Goal: Task Accomplishment & Management: Complete application form

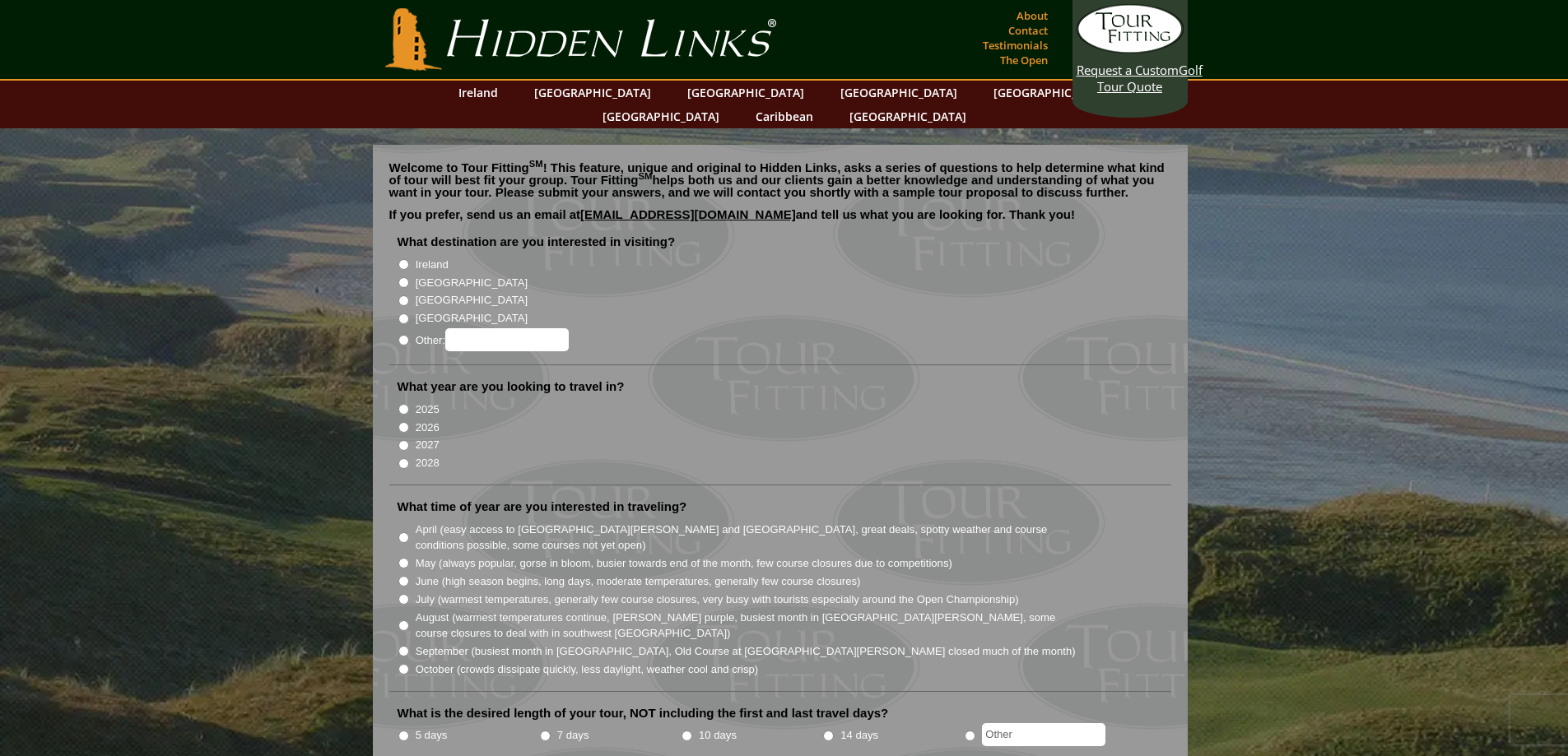
click at [405, 277] on input "[GEOGRAPHIC_DATA]" at bounding box center [404, 282] width 11 height 11
radio input "true"
click at [401, 422] on input "2026" at bounding box center [404, 427] width 11 height 11
radio input "true"
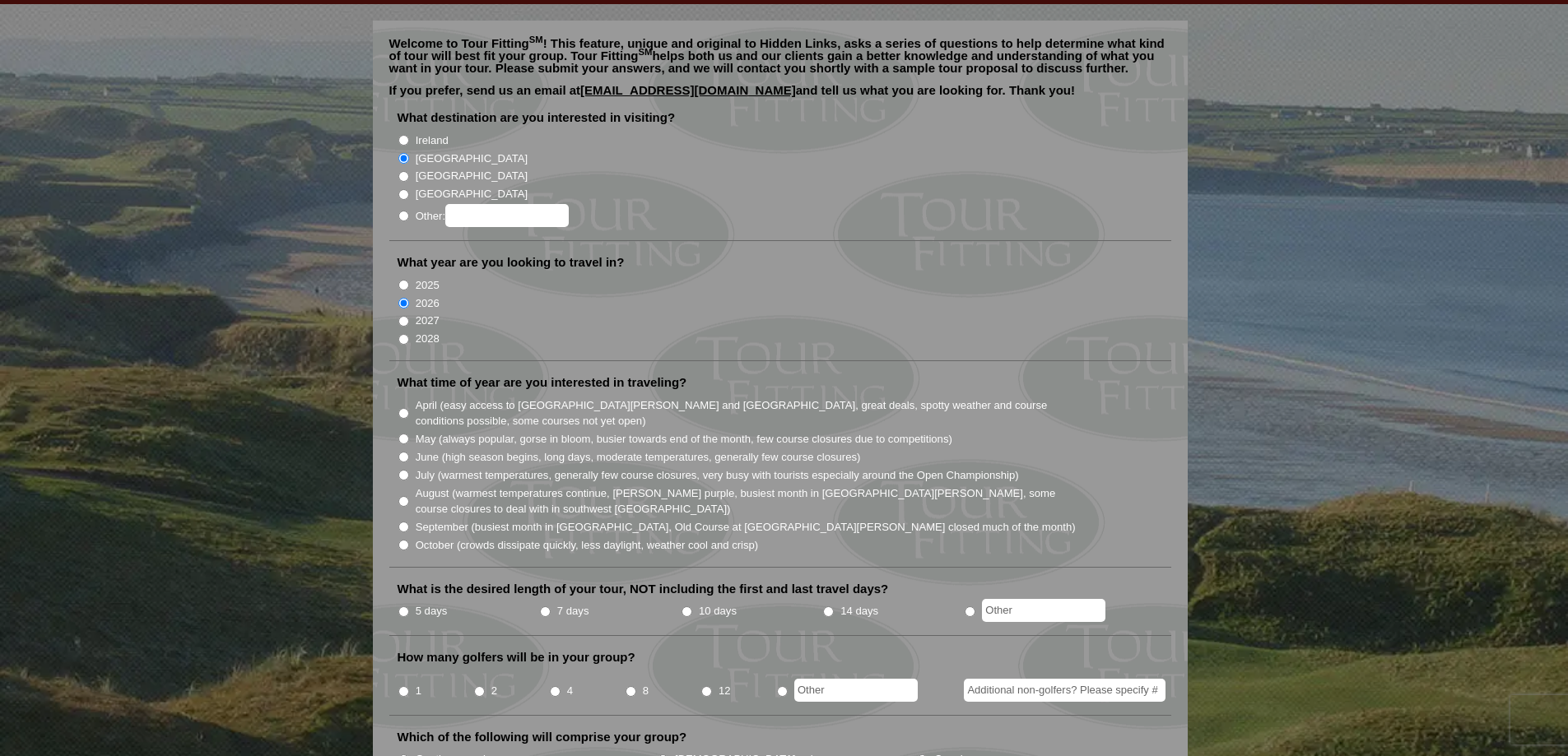
scroll to position [164, 0]
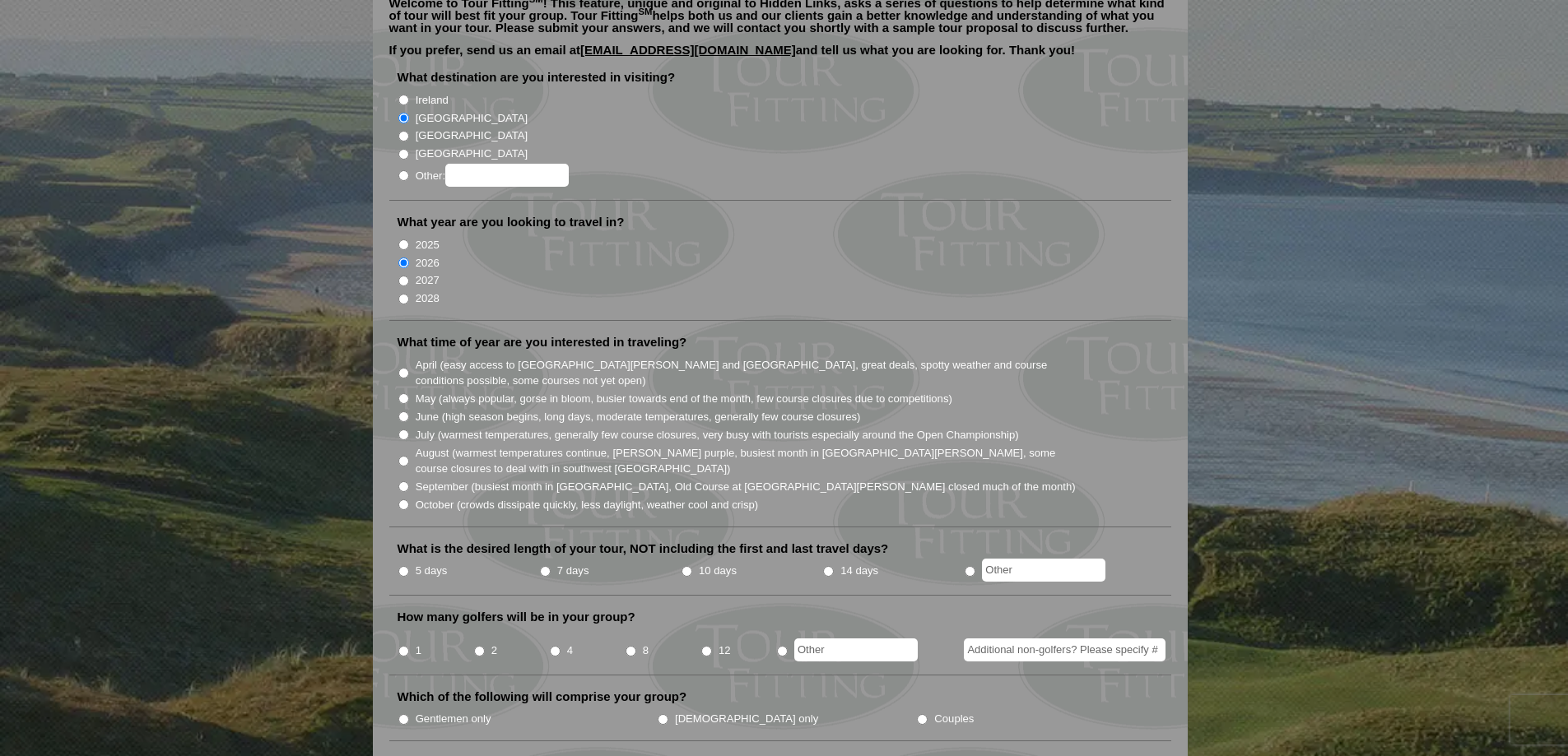
click at [403, 456] on input "August (warmest temperatures continue, [PERSON_NAME] purple, busiest month in […" at bounding box center [404, 461] width 11 height 11
radio input "true"
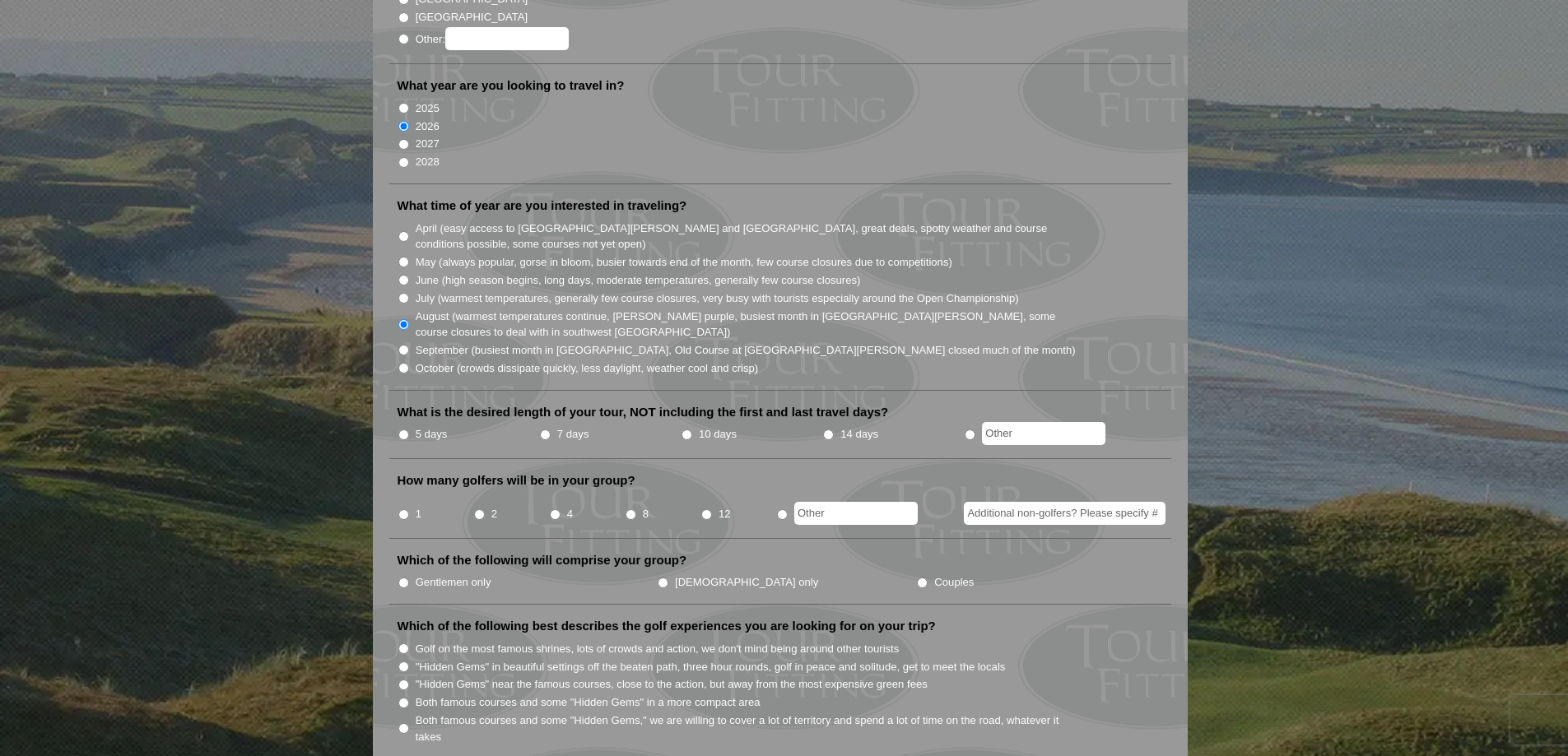
scroll to position [329, 0]
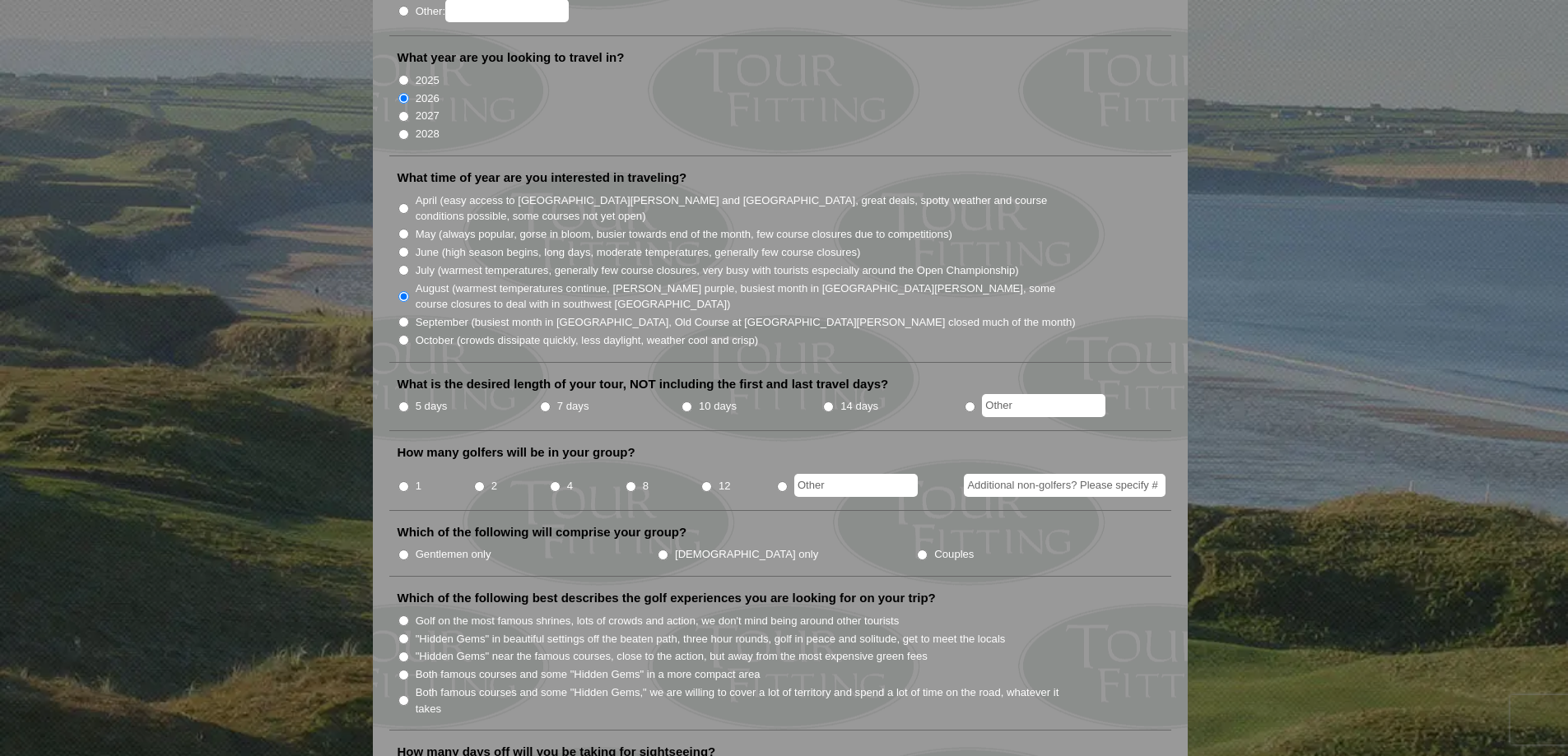
click at [543, 401] on input "7 days" at bounding box center [546, 407] width 11 height 11
radio input "true"
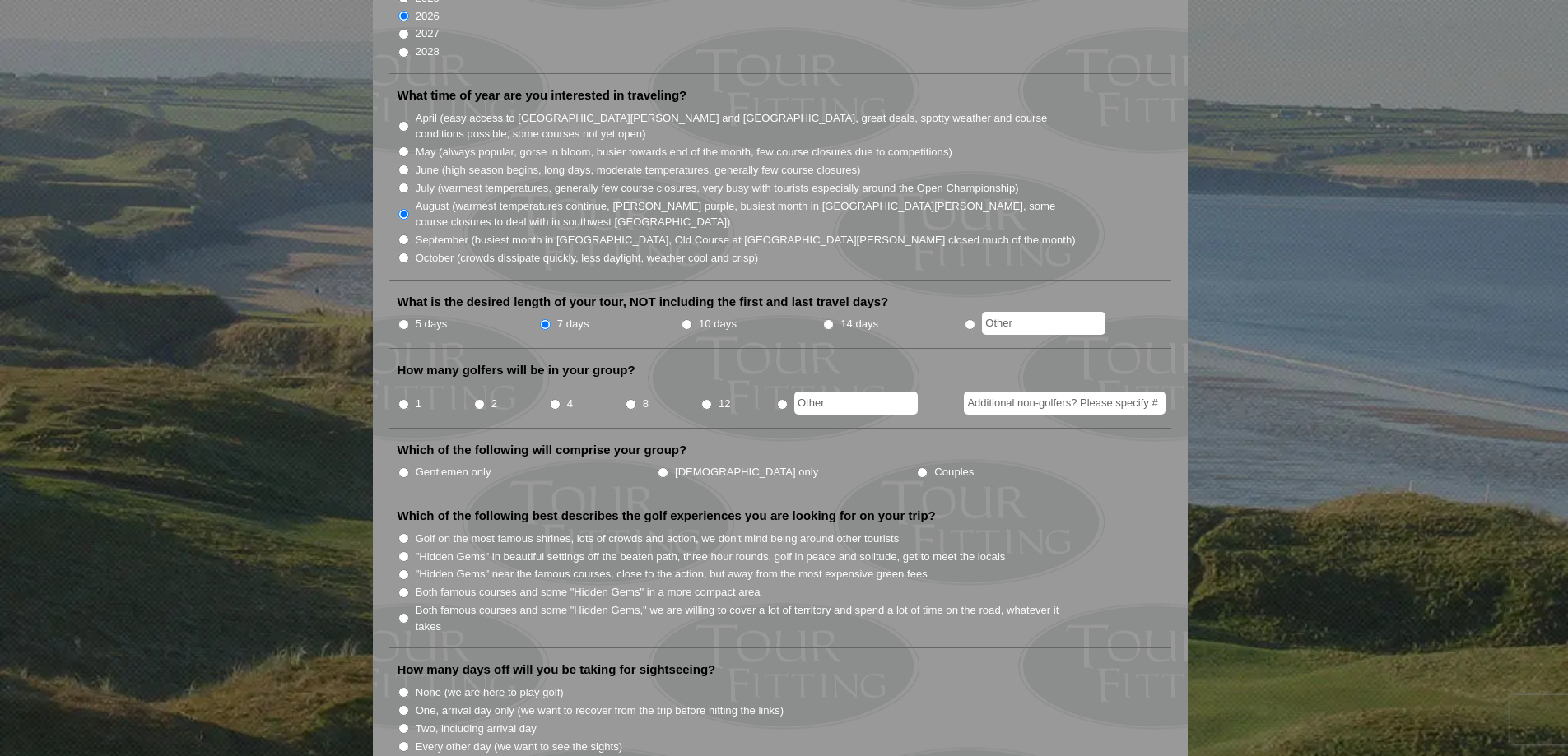
click at [478, 399] on input "2" at bounding box center [479, 405] width 11 height 11
radio input "true"
click at [917, 467] on input "Couples" at bounding box center [922, 473] width 11 height 11
radio input "true"
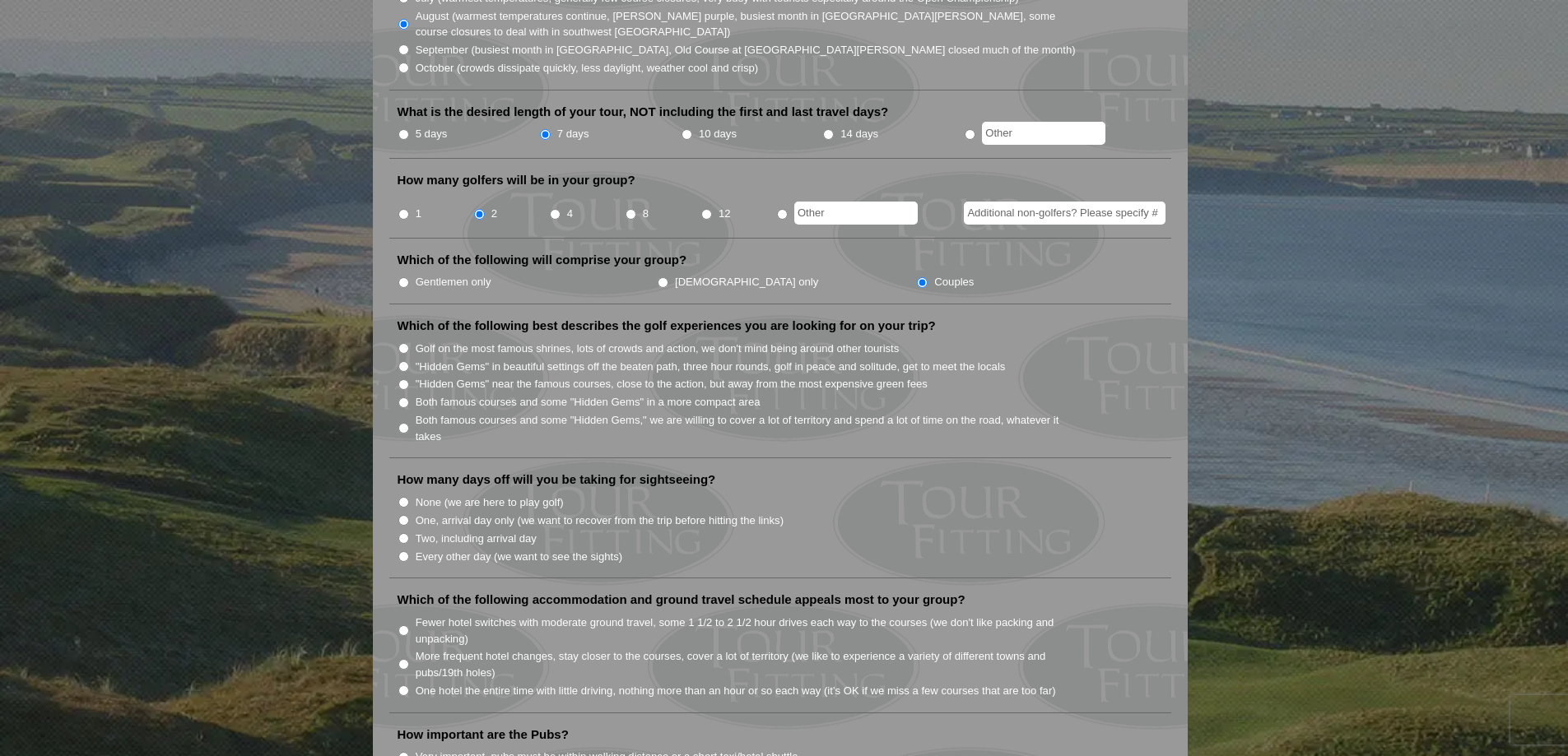
scroll to position [658, 0]
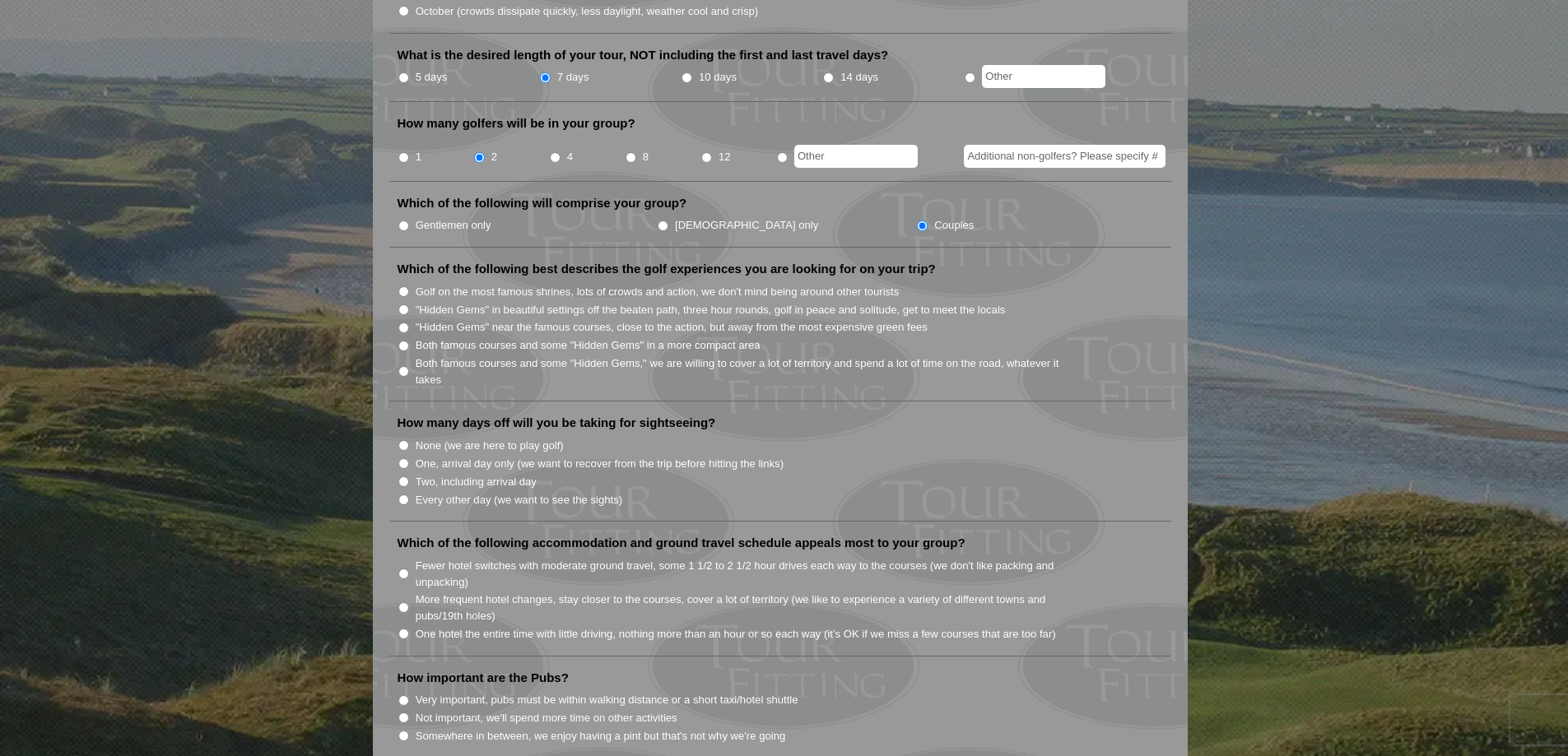
click at [404, 304] on input ""Hidden Gems" in beautiful settings off the beaten path, three hour rounds, gol…" at bounding box center [404, 309] width 11 height 11
radio input "true"
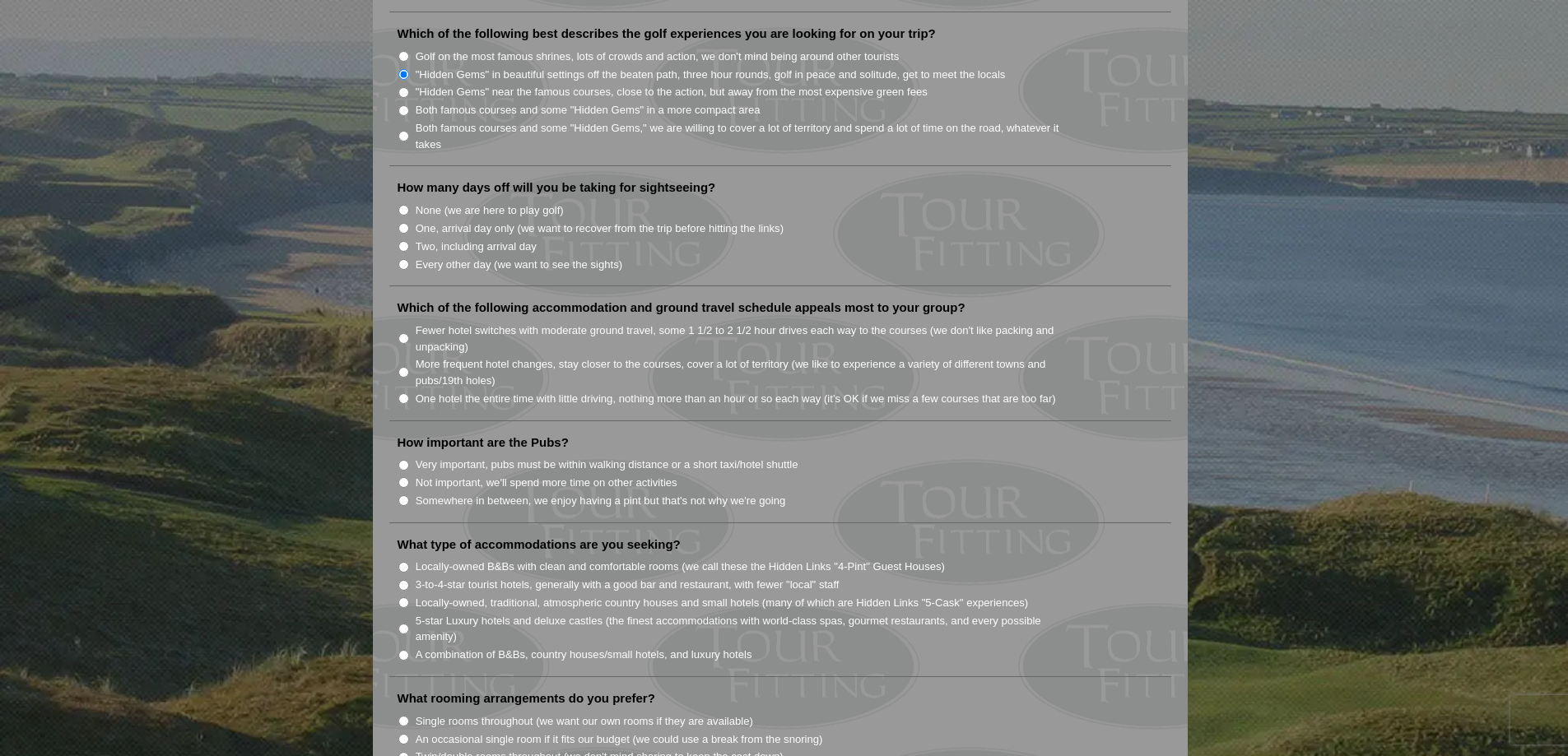
scroll to position [905, 0]
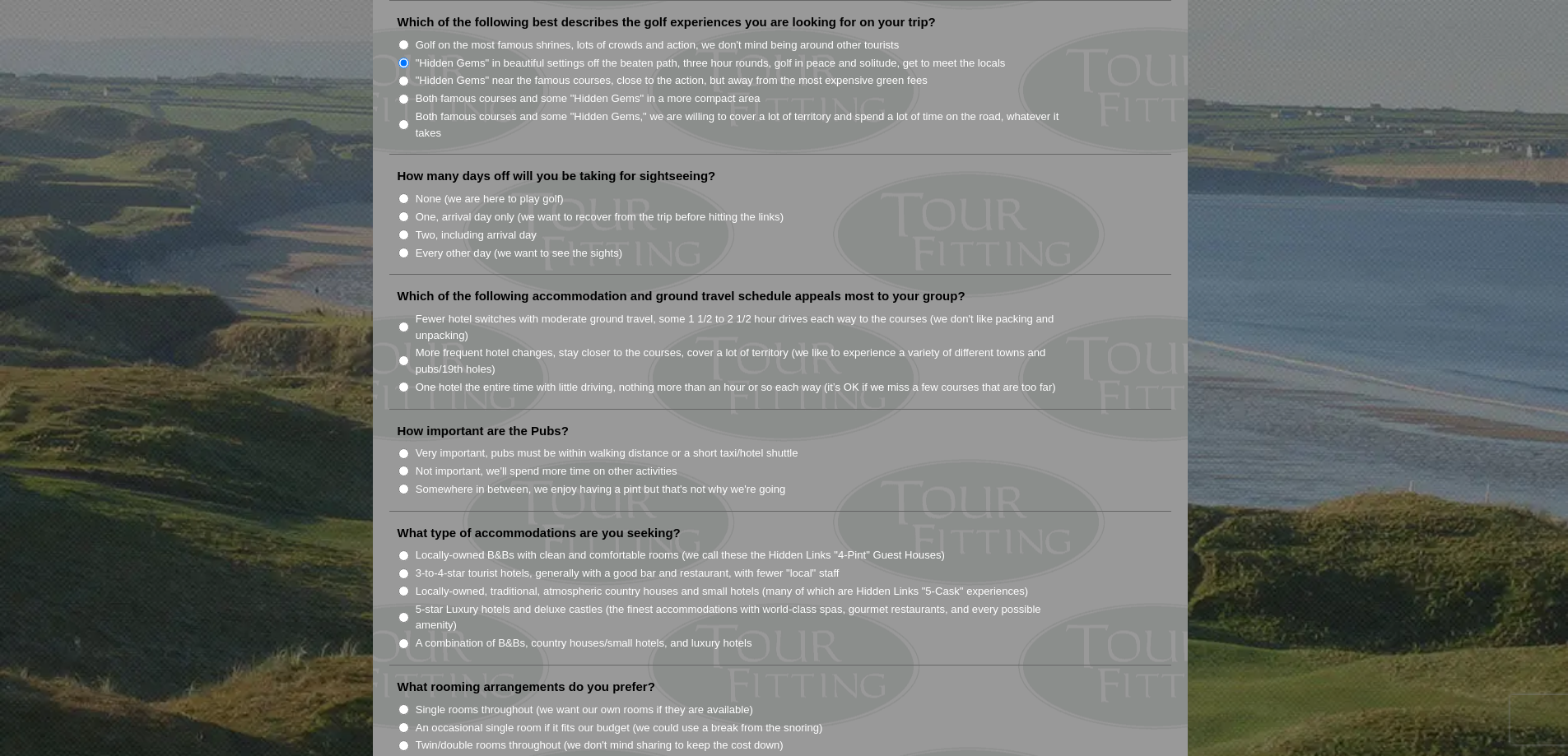
click at [402, 230] on input "Two, including arrival day" at bounding box center [404, 235] width 11 height 11
radio input "true"
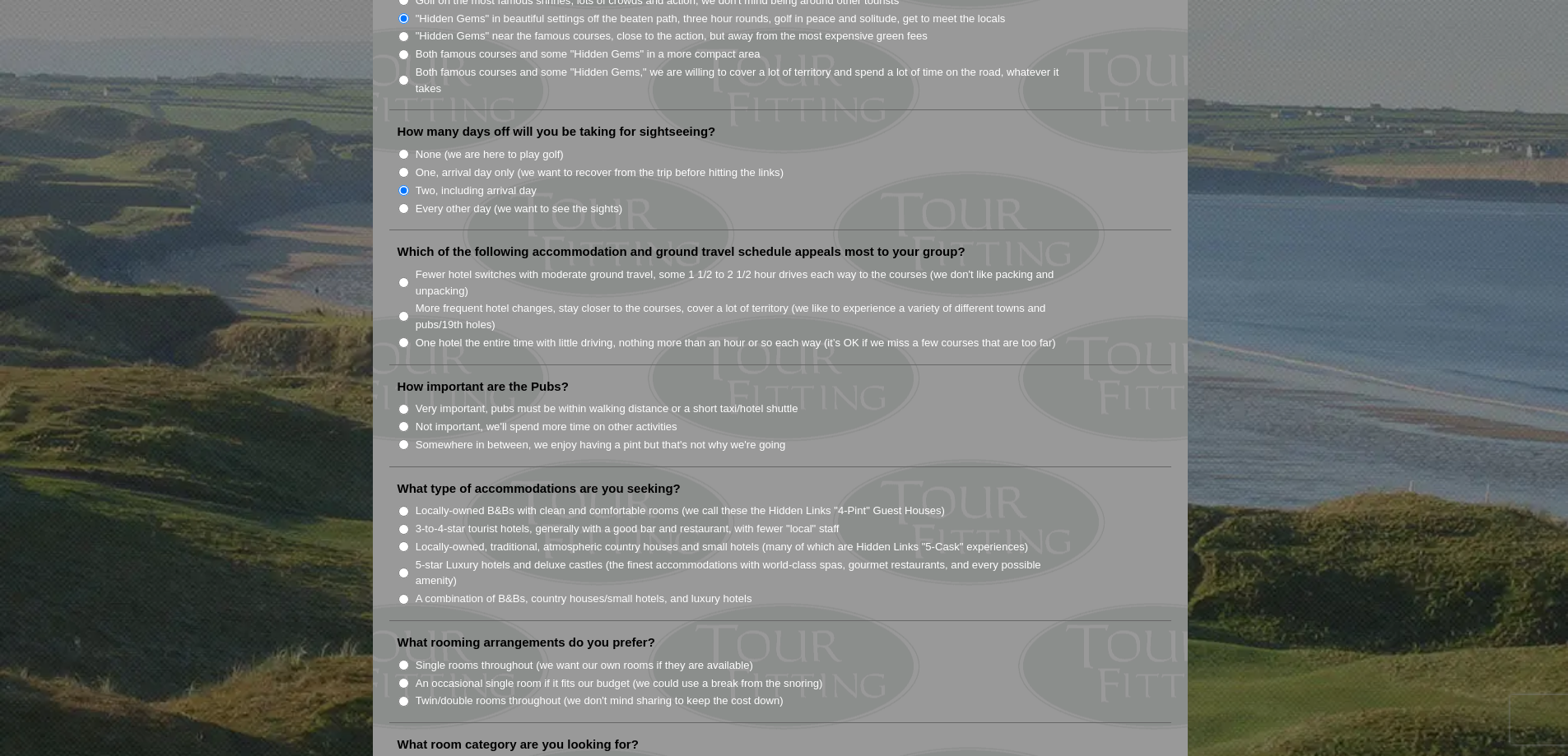
scroll to position [987, 0]
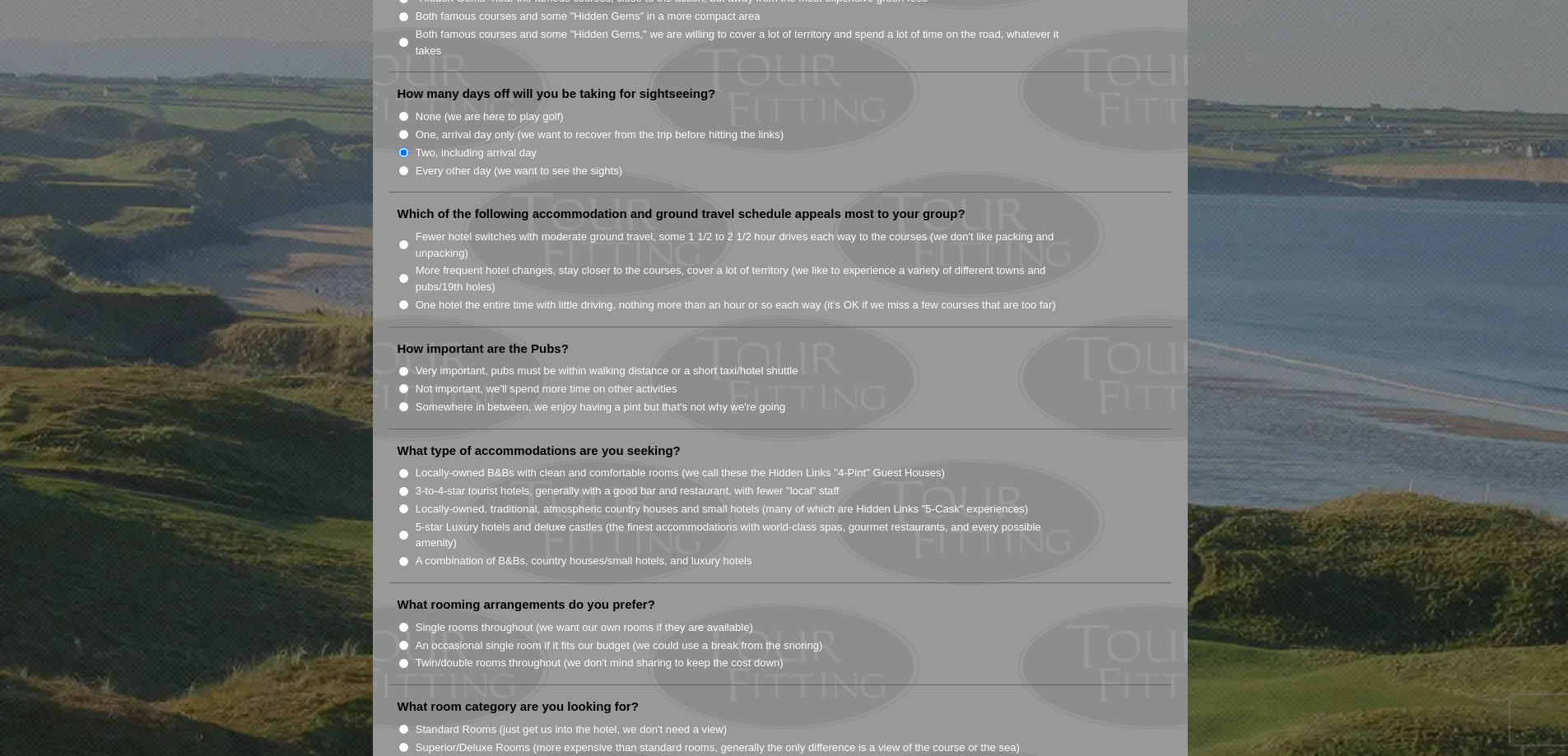
click at [407, 273] on input "More frequent hotel changes, stay closer to the courses, cover a lot of territo…" at bounding box center [404, 279] width 11 height 11
radio input "true"
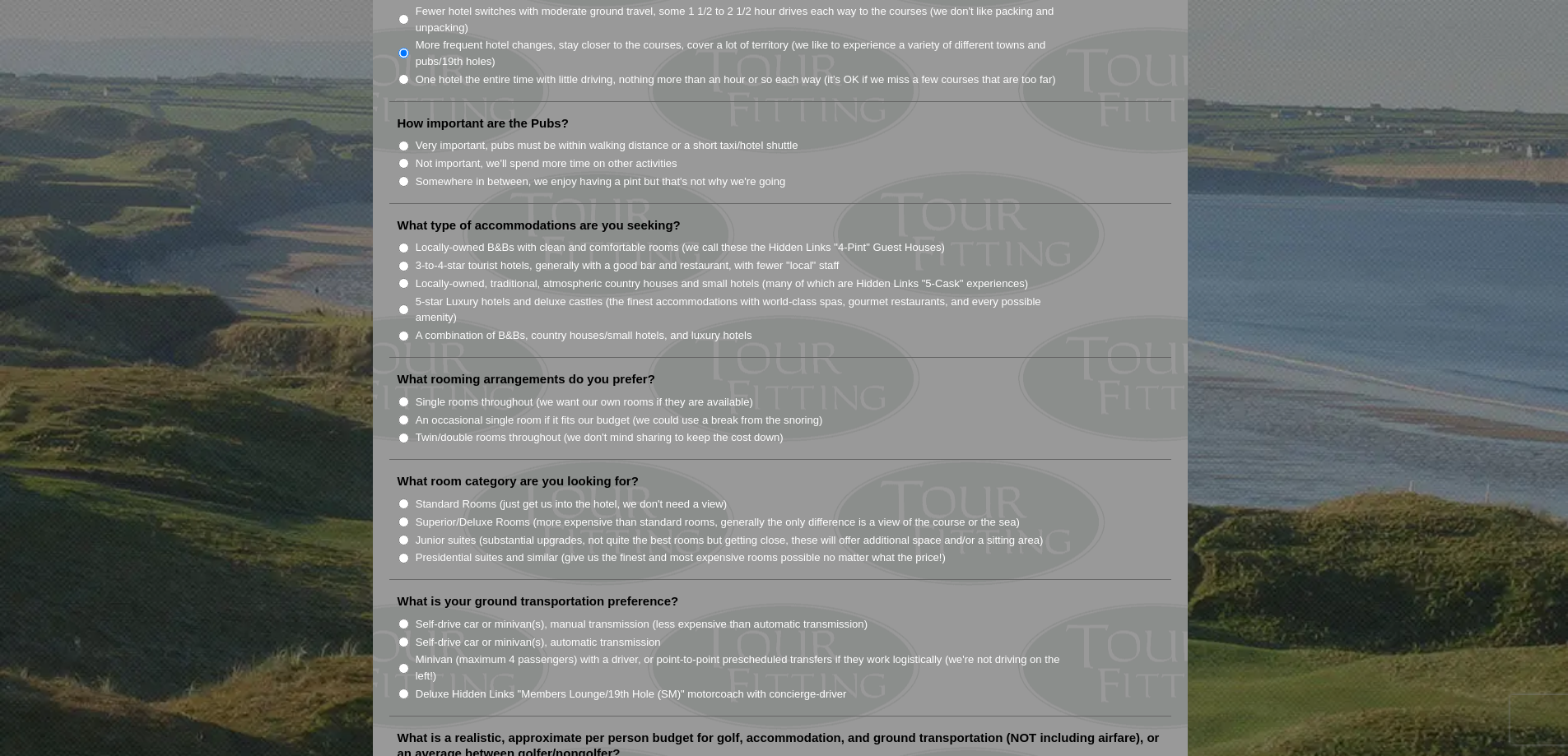
scroll to position [1234, 0]
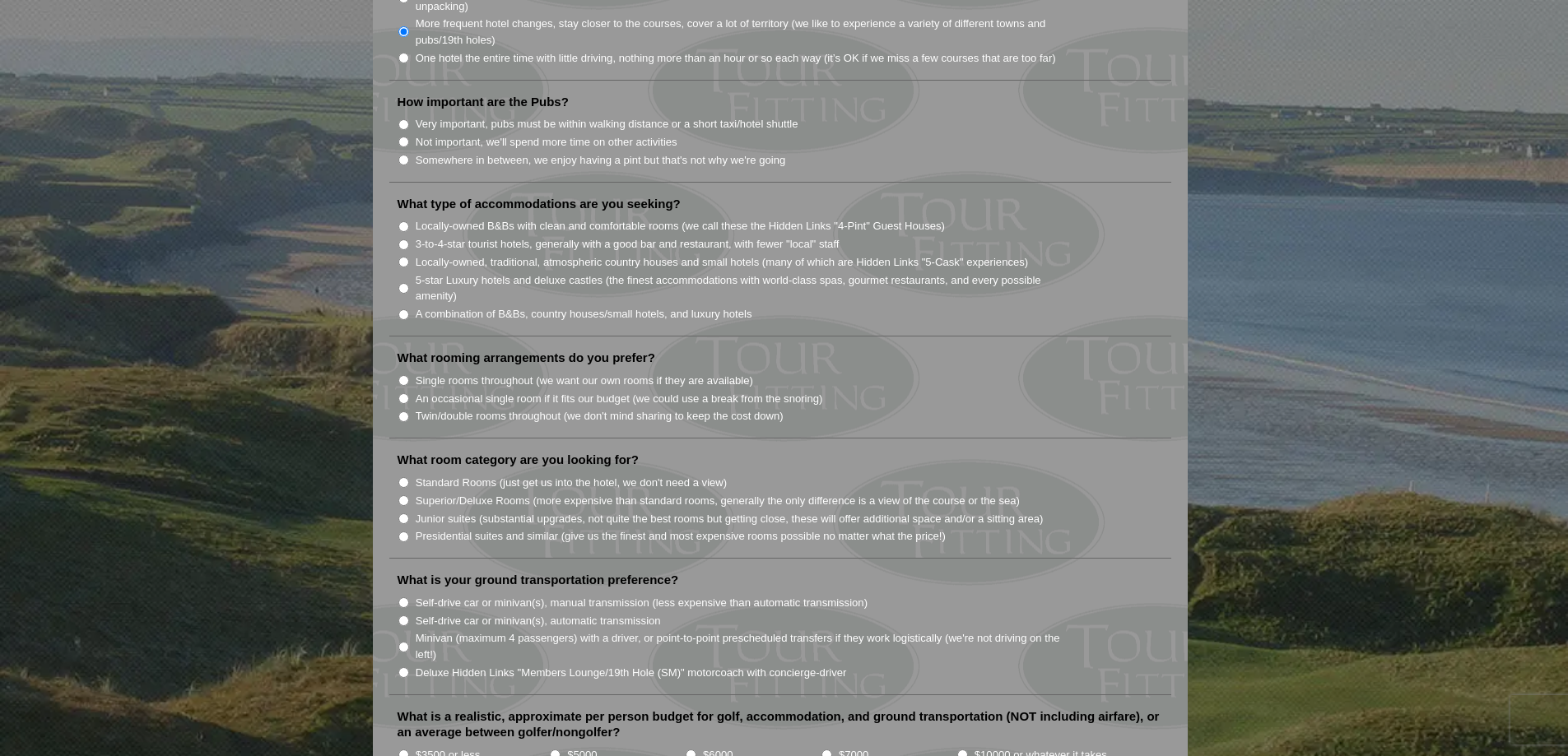
click at [405, 154] on input "Somewhere in between, we enjoy having a pint but that's not why we're going" at bounding box center [404, 160] width 11 height 11
radio input "true"
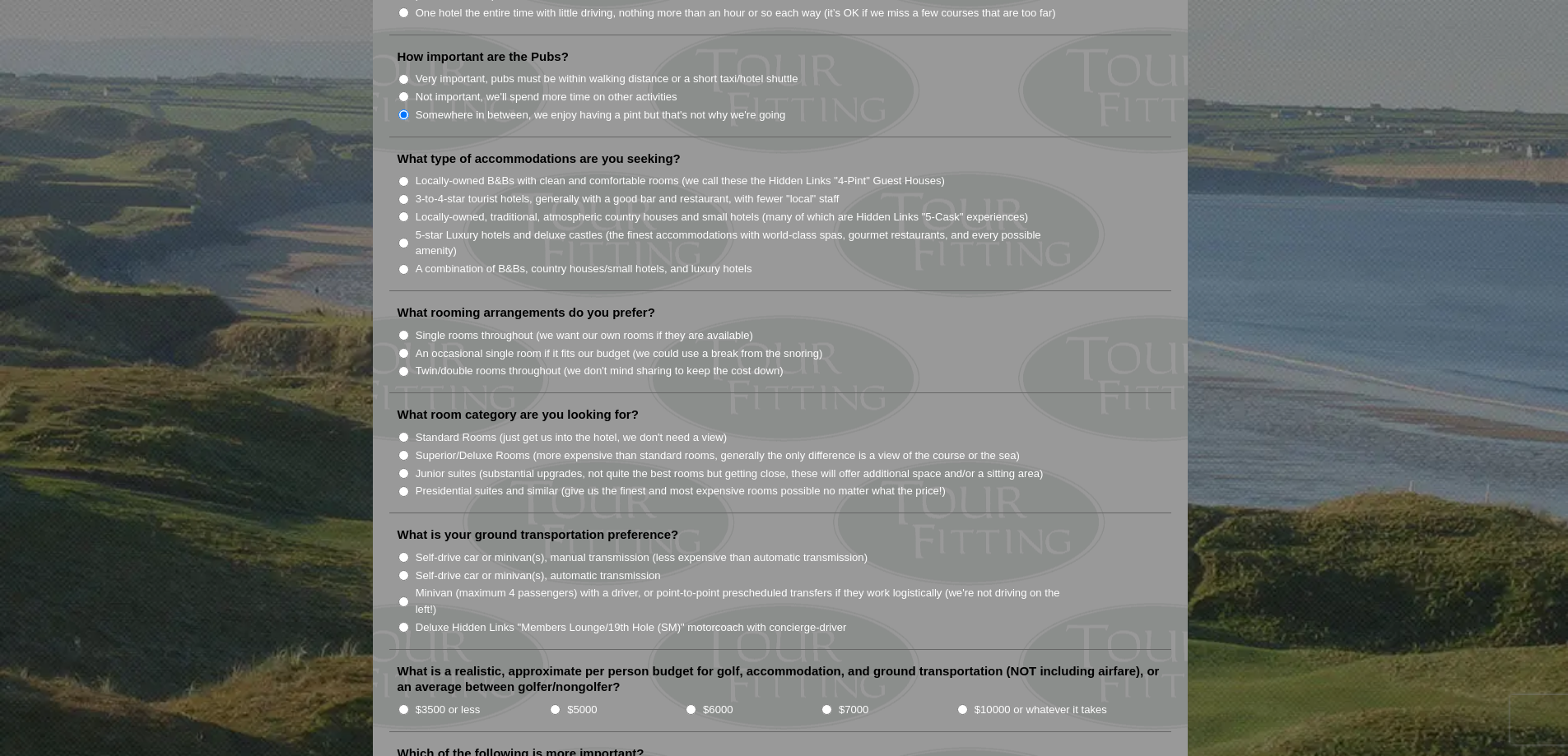
scroll to position [1316, 0]
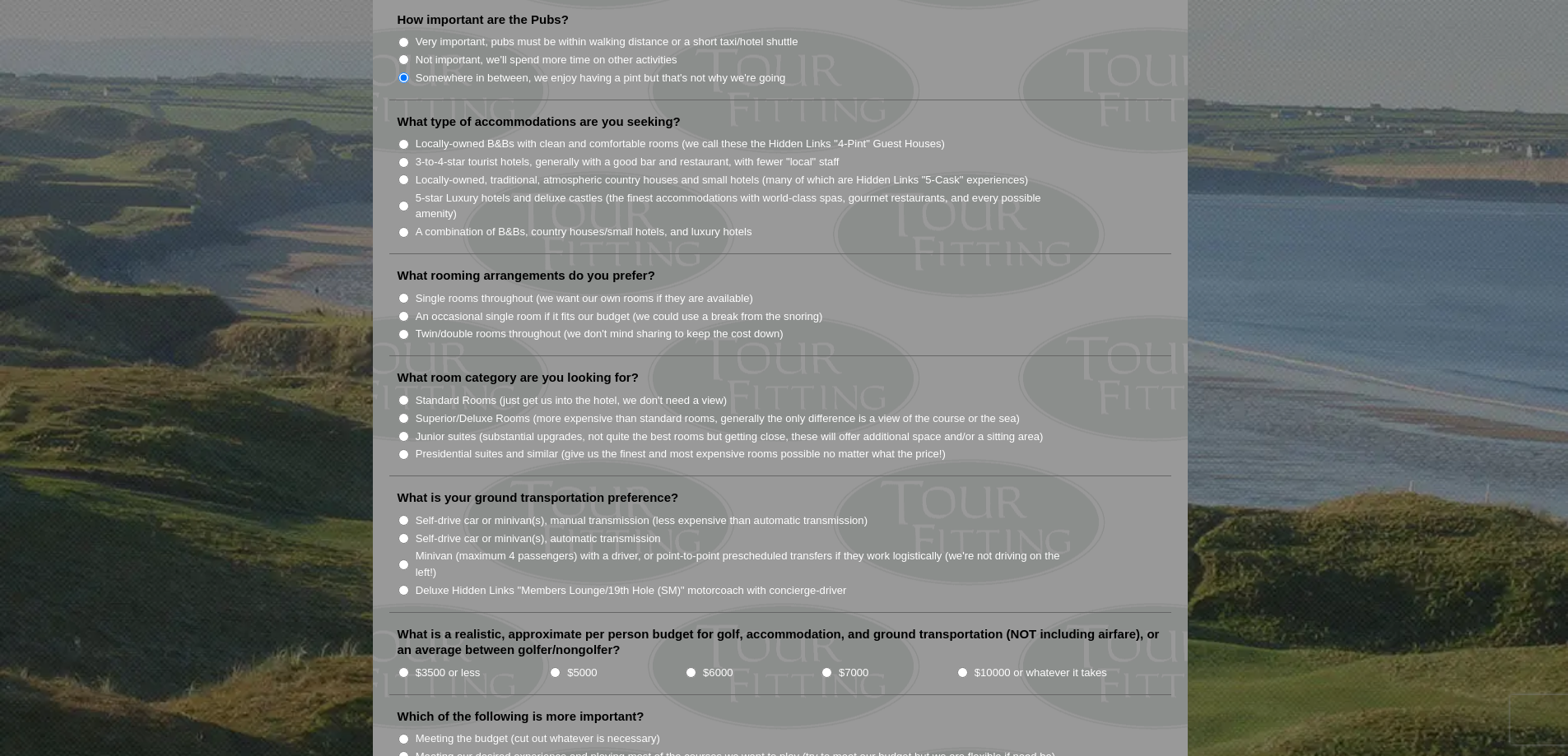
drag, startPoint x: 409, startPoint y: 211, endPoint x: 395, endPoint y: 210, distance: 14.0
click at [409, 222] on li "A combination of B&Bs, country houses/small hotels, and luxury hotels" at bounding box center [786, 231] width 778 height 18
click at [399, 227] on input "A combination of B&Bs, country houses/small hotels, and luxury hotels" at bounding box center [404, 232] width 11 height 11
radio input "true"
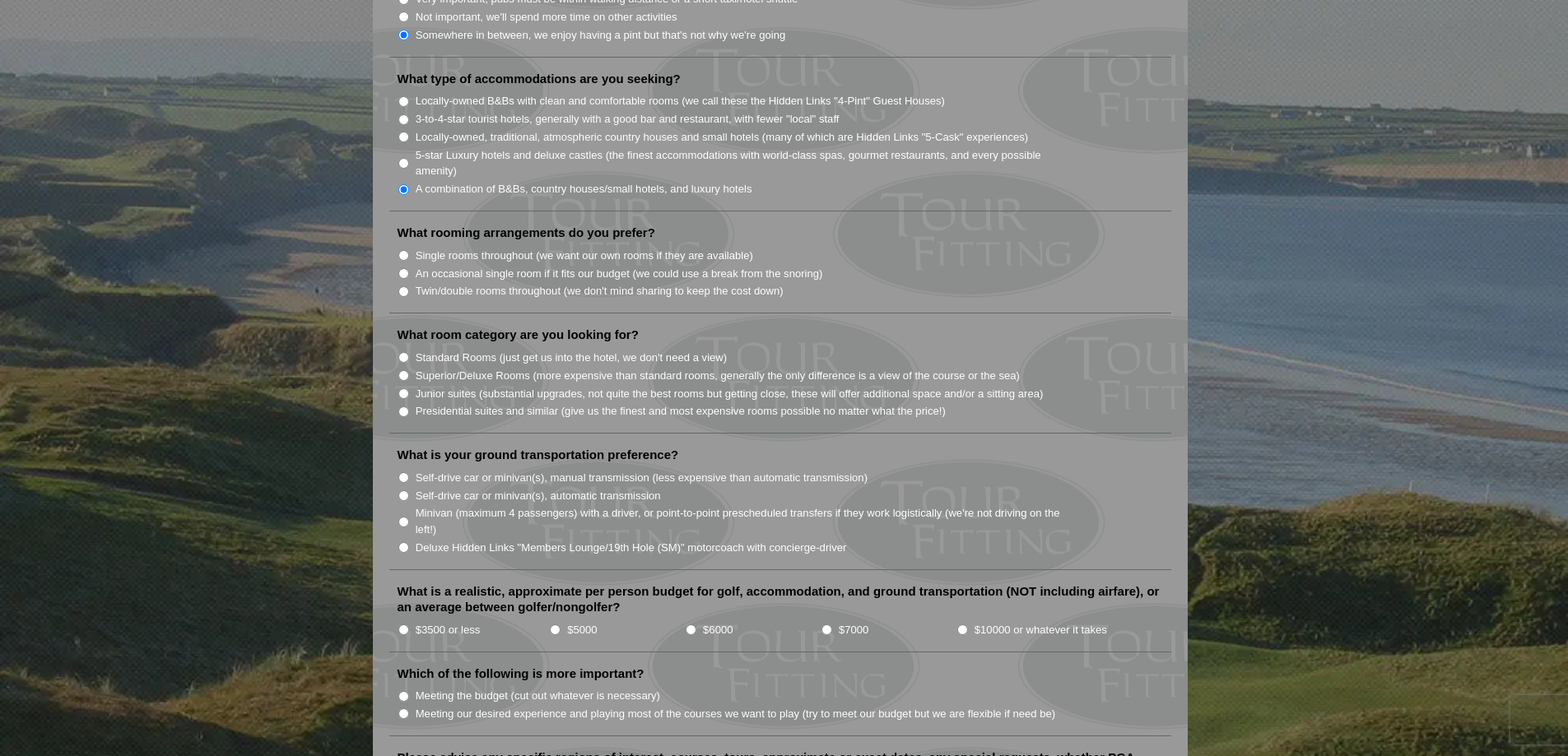
scroll to position [1399, 0]
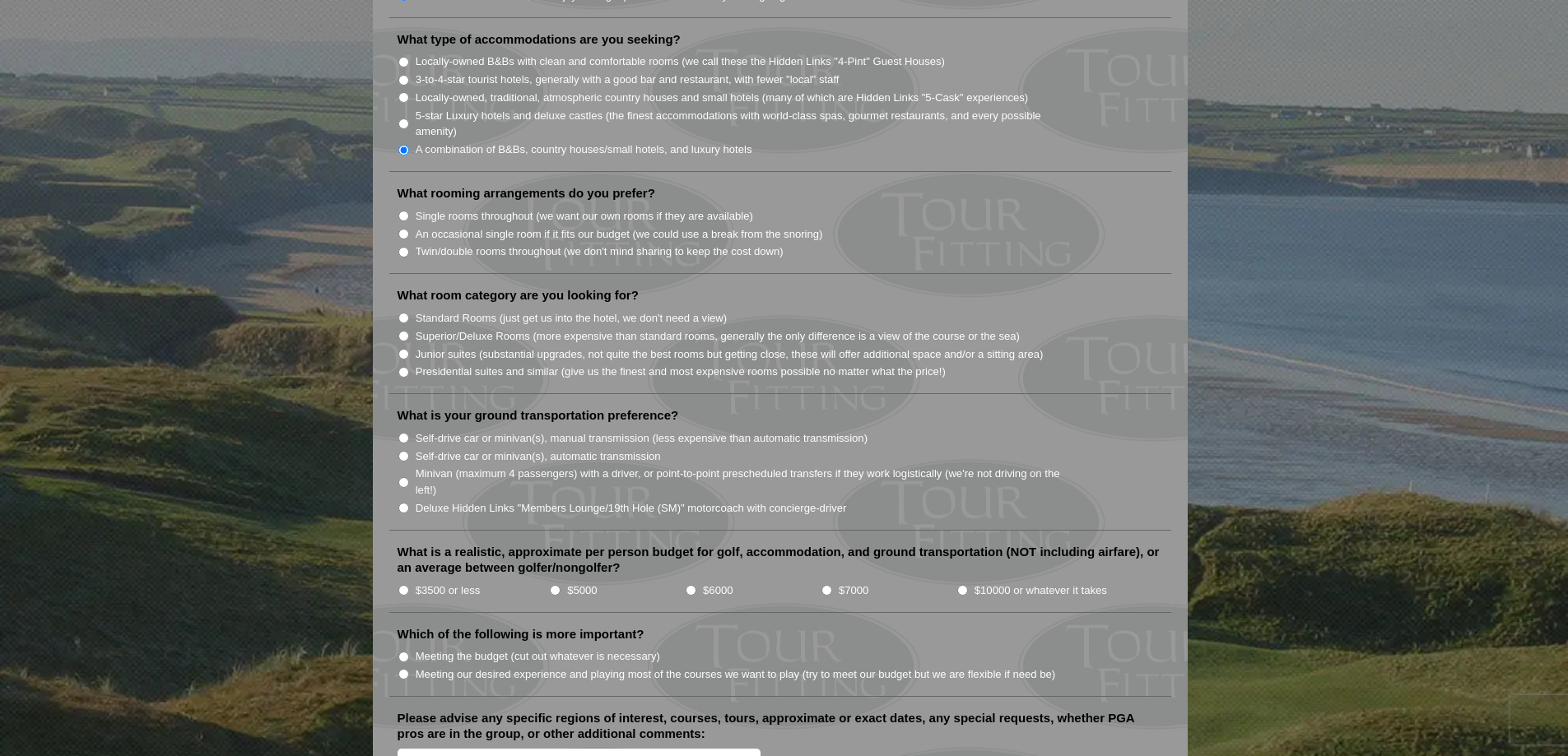
click at [408, 211] on input "Single rooms throughout (we want our own rooms if they are available)" at bounding box center [404, 216] width 11 height 11
radio input "true"
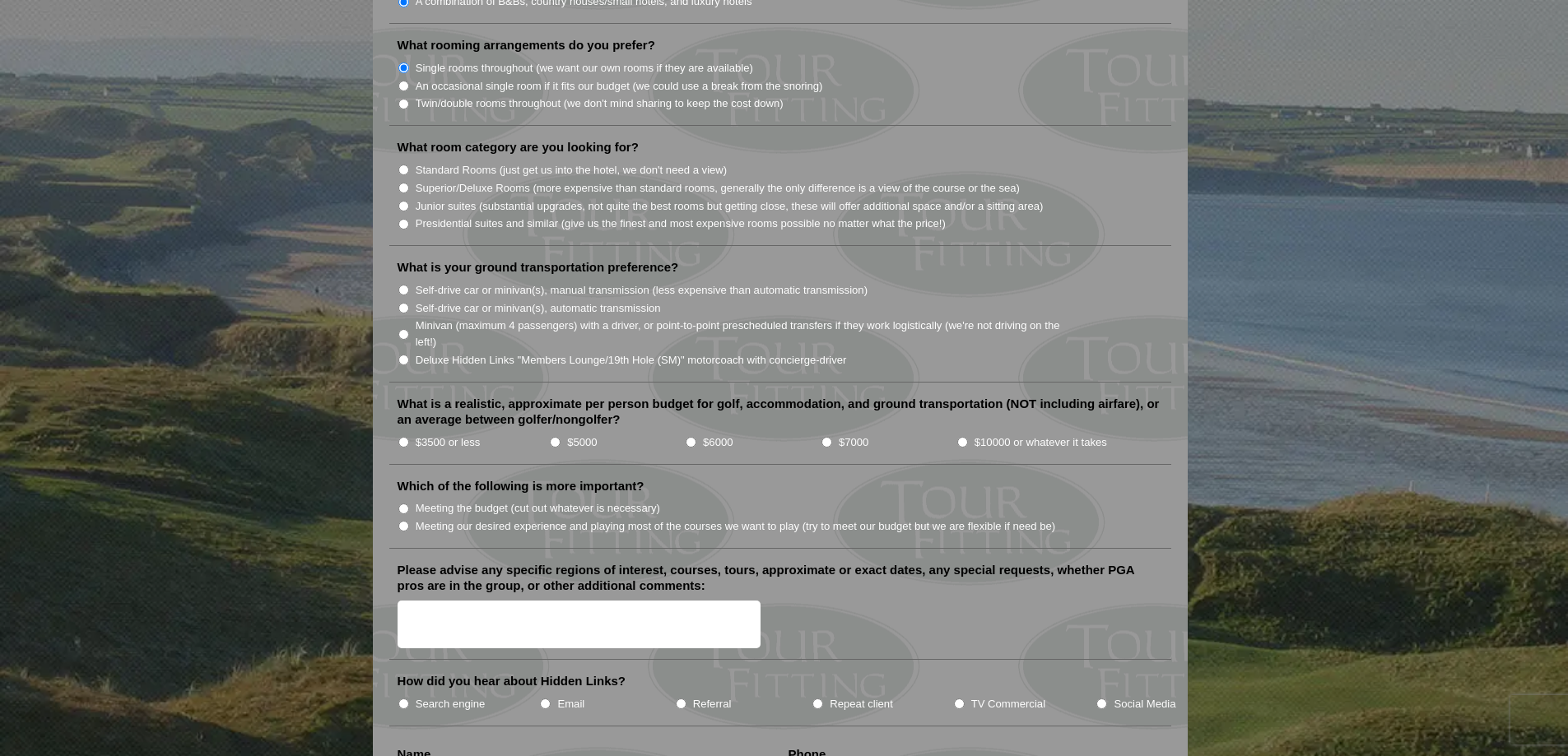
scroll to position [1563, 0]
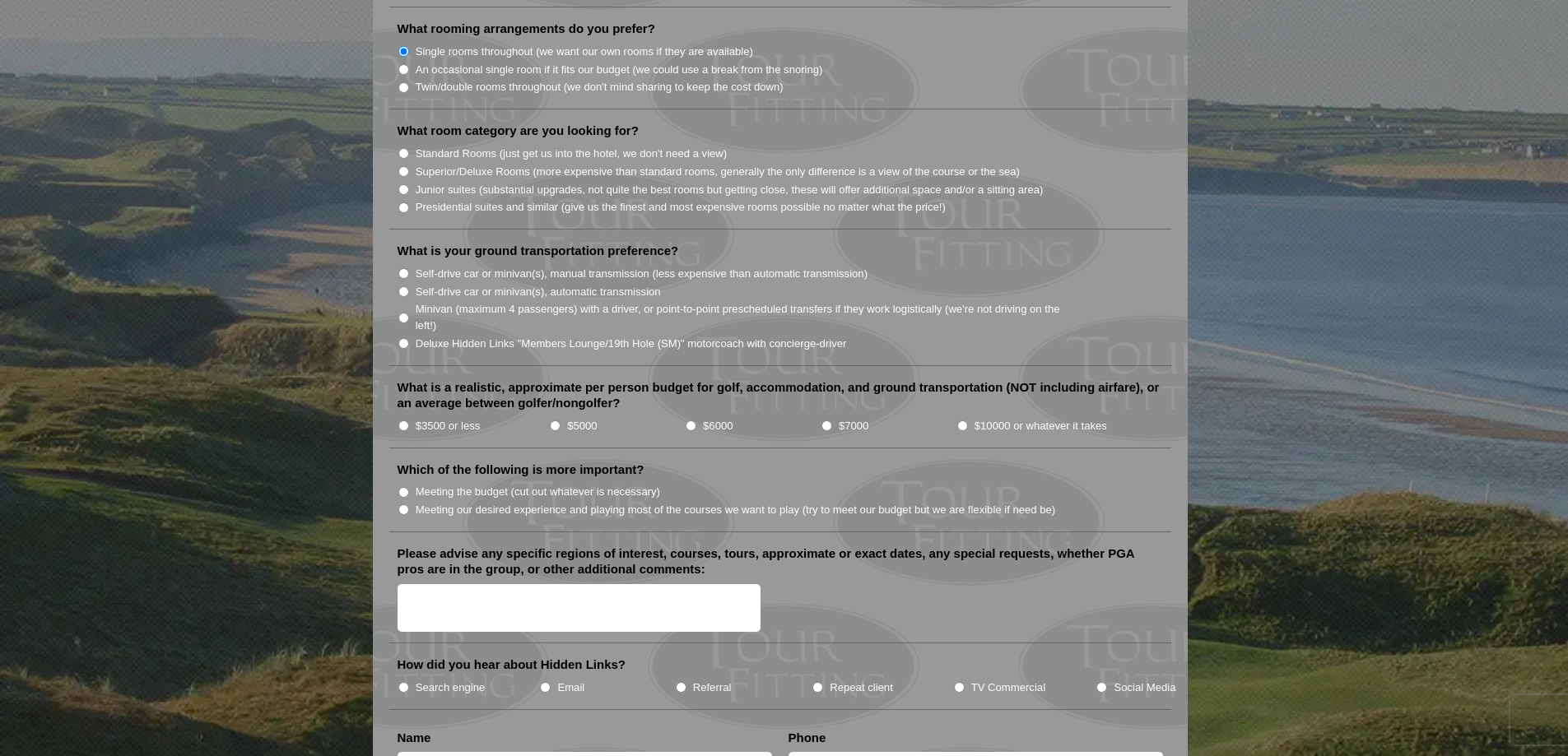
click at [403, 166] on input "Superior/Deluxe Rooms (more expensive than standard rooms, generally the only d…" at bounding box center [404, 172] width 11 height 11
radio input "true"
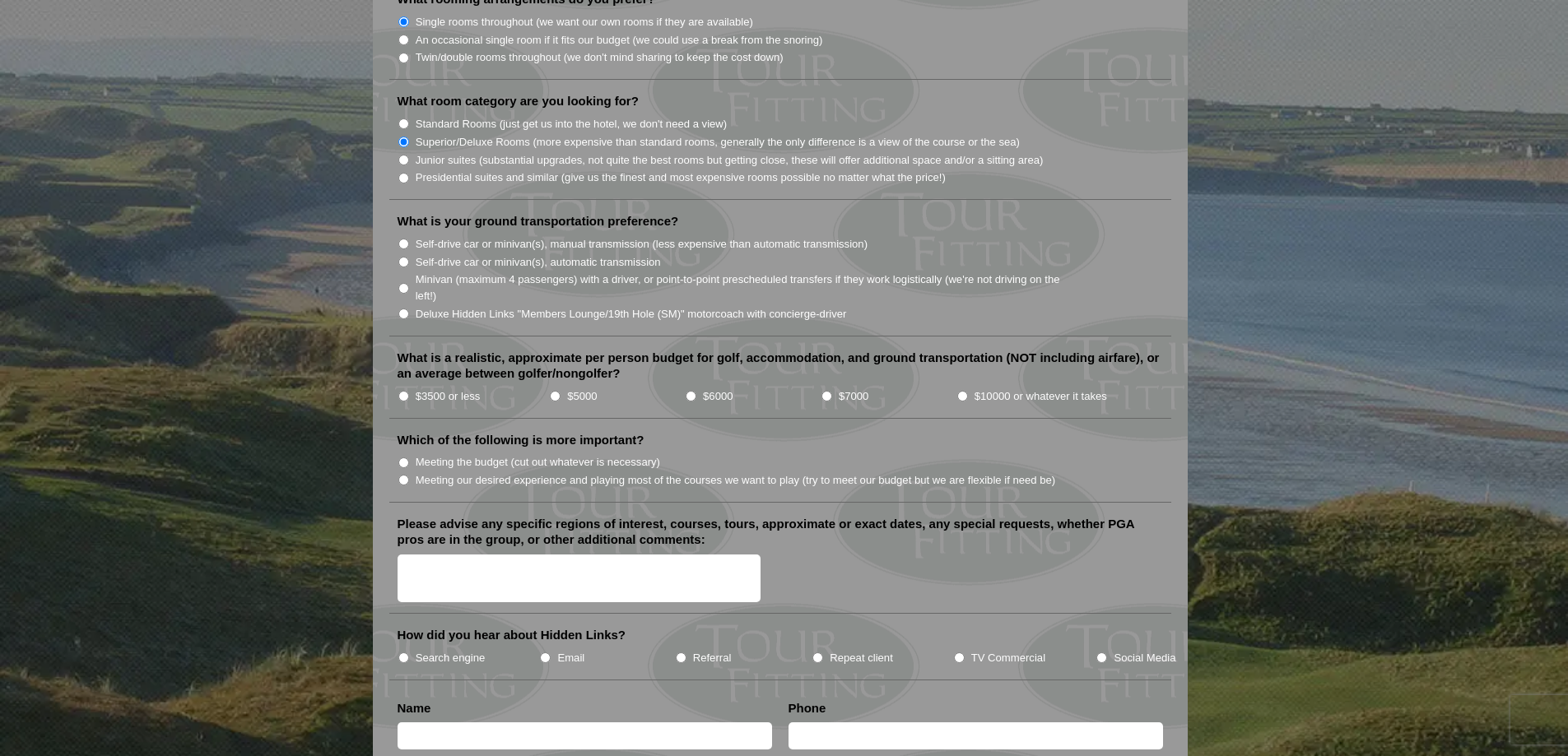
scroll to position [1645, 0]
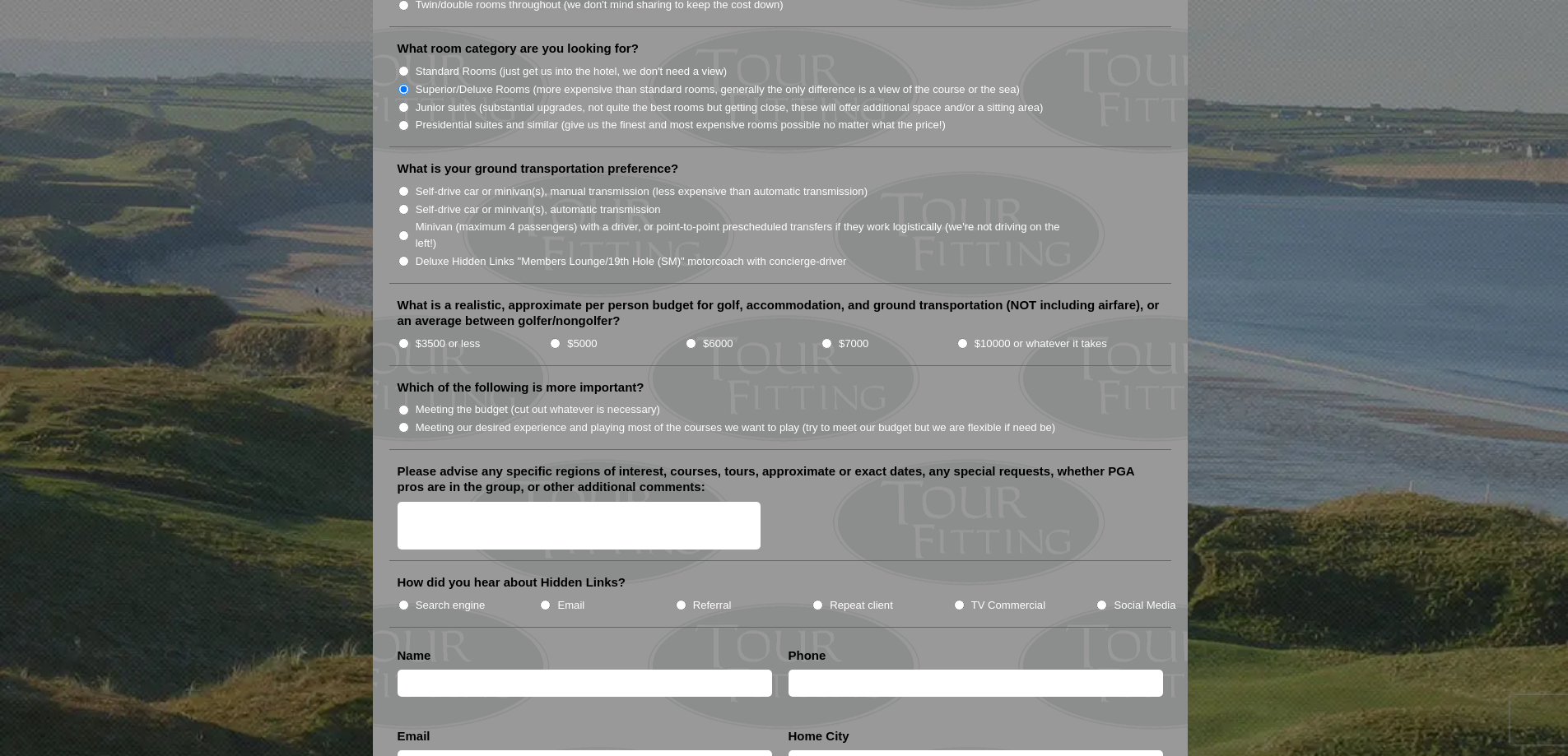
click at [402, 204] on input "Self-drive car or minivan(s), automatic transmission" at bounding box center [404, 210] width 11 height 11
radio input "true"
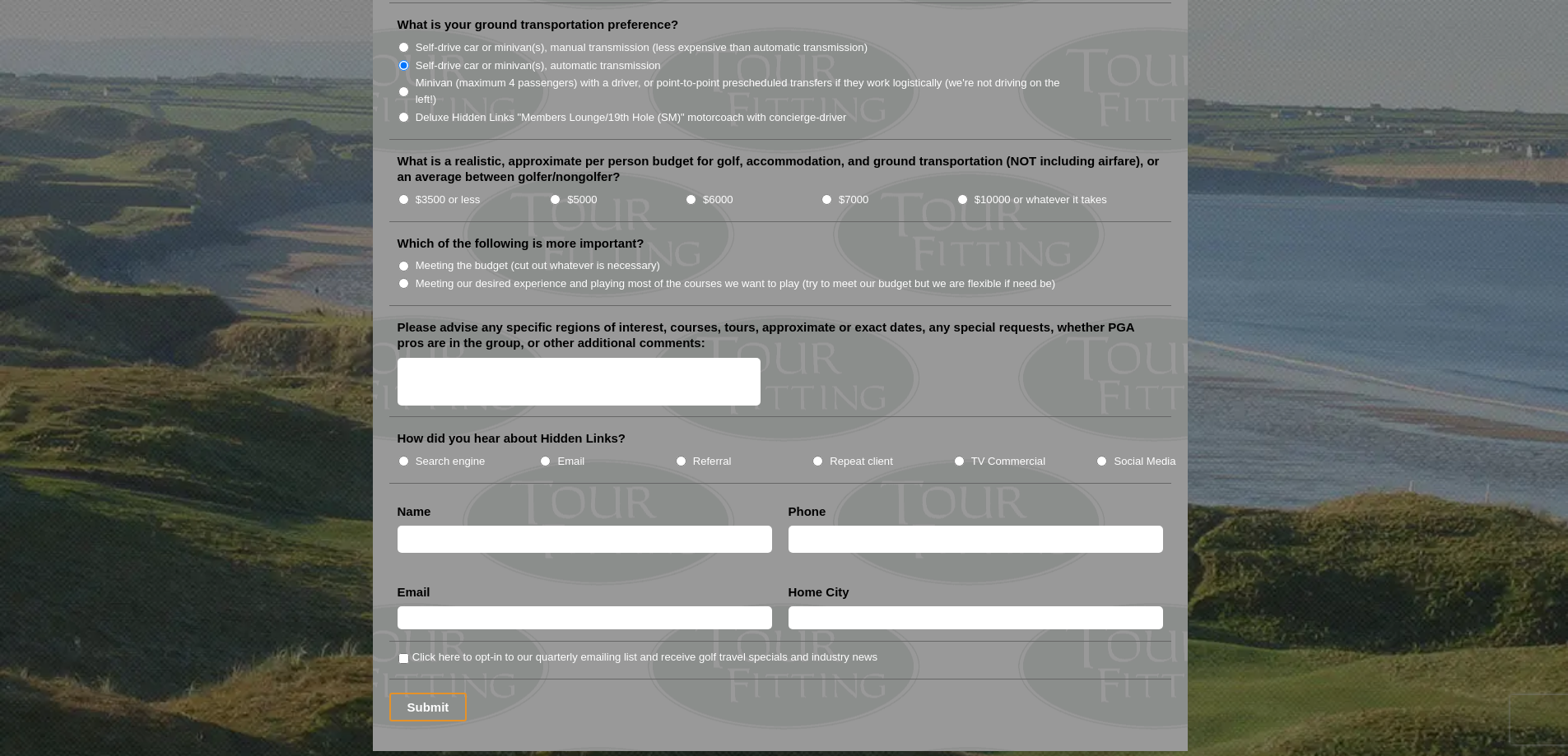
scroll to position [1810, 0]
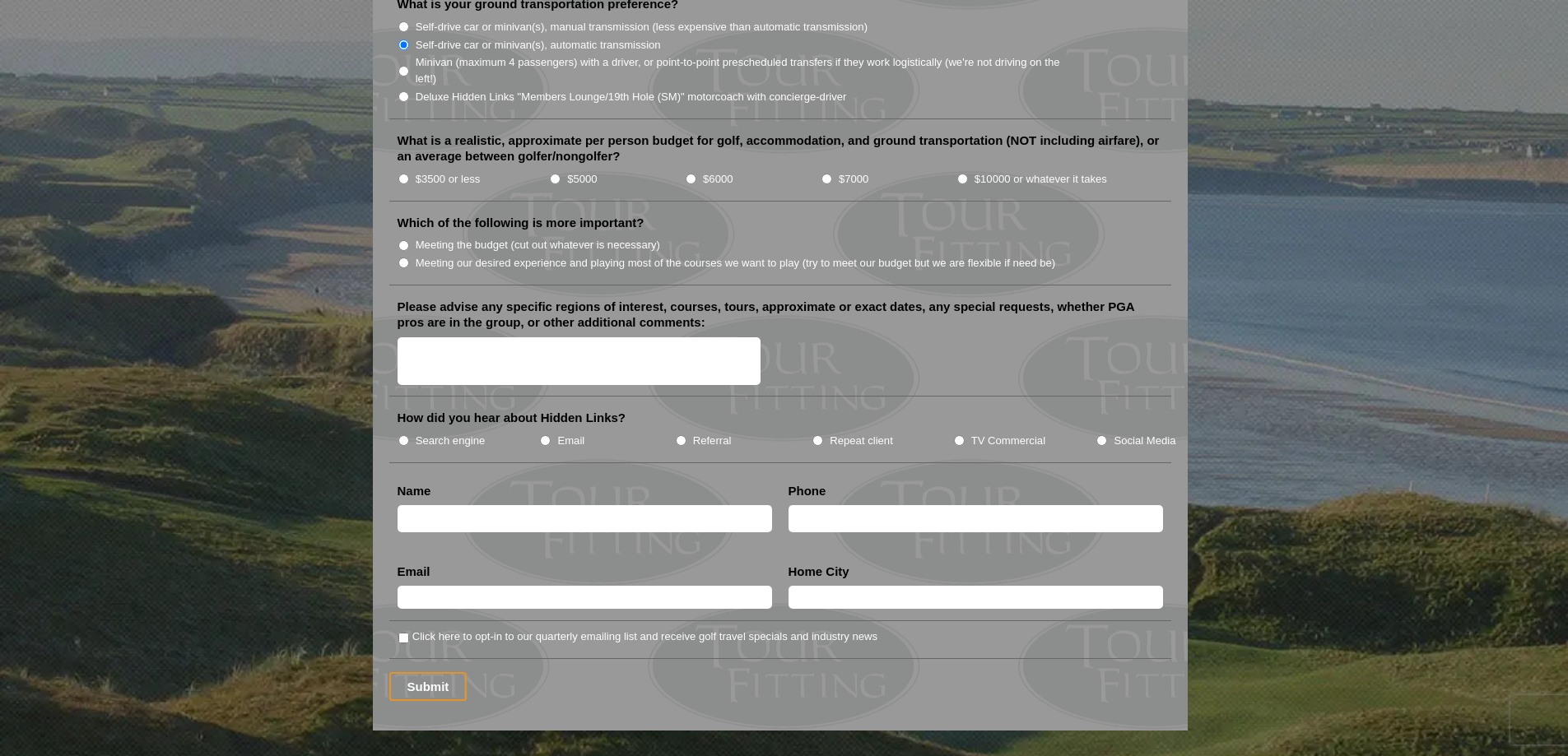
click at [401, 173] on input "$3500 or less" at bounding box center [404, 179] width 11 height 11
radio input "true"
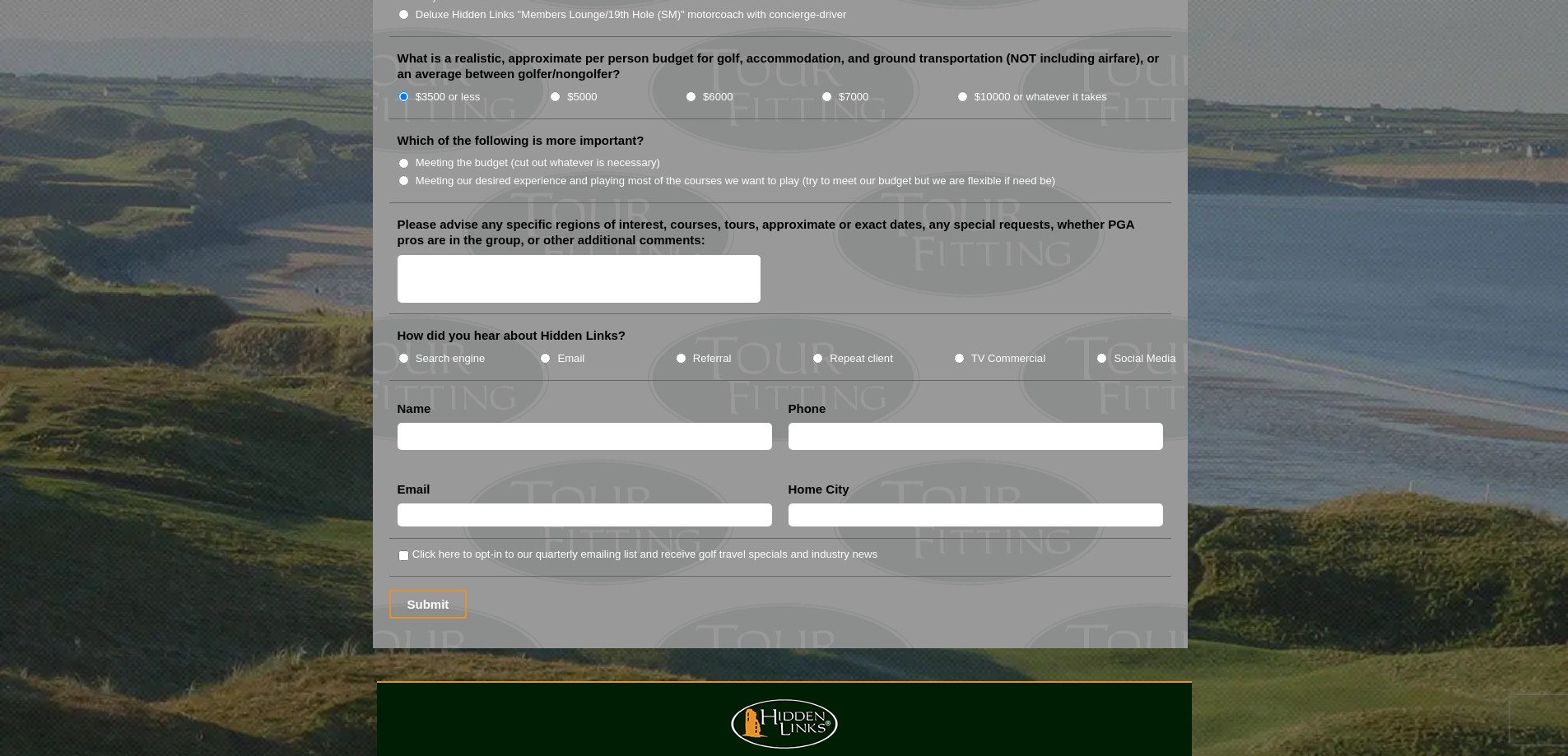
click at [403, 175] on input "Meeting our desired experience and playing most of the courses we want to play …" at bounding box center [404, 181] width 11 height 11
radio input "true"
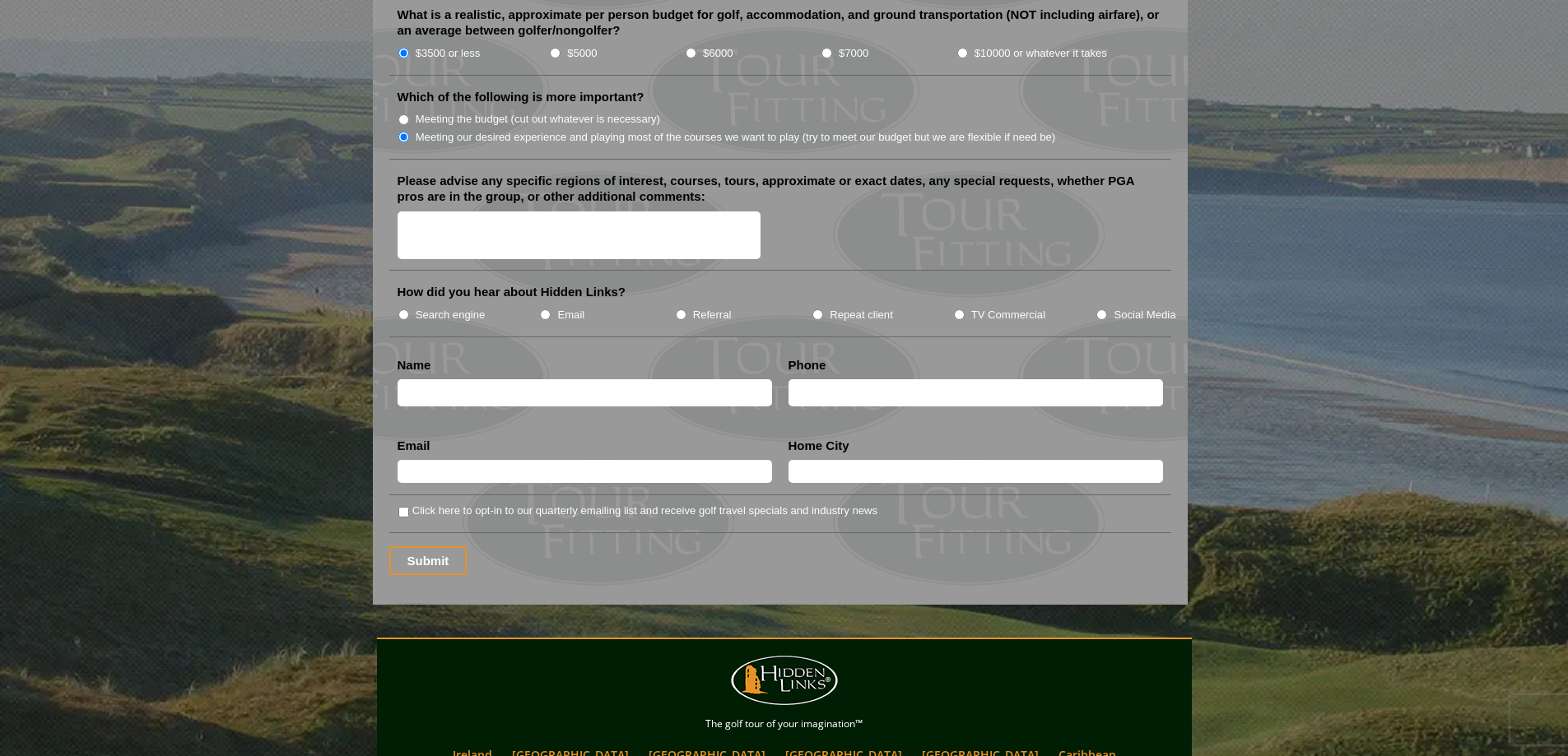
scroll to position [1974, 0]
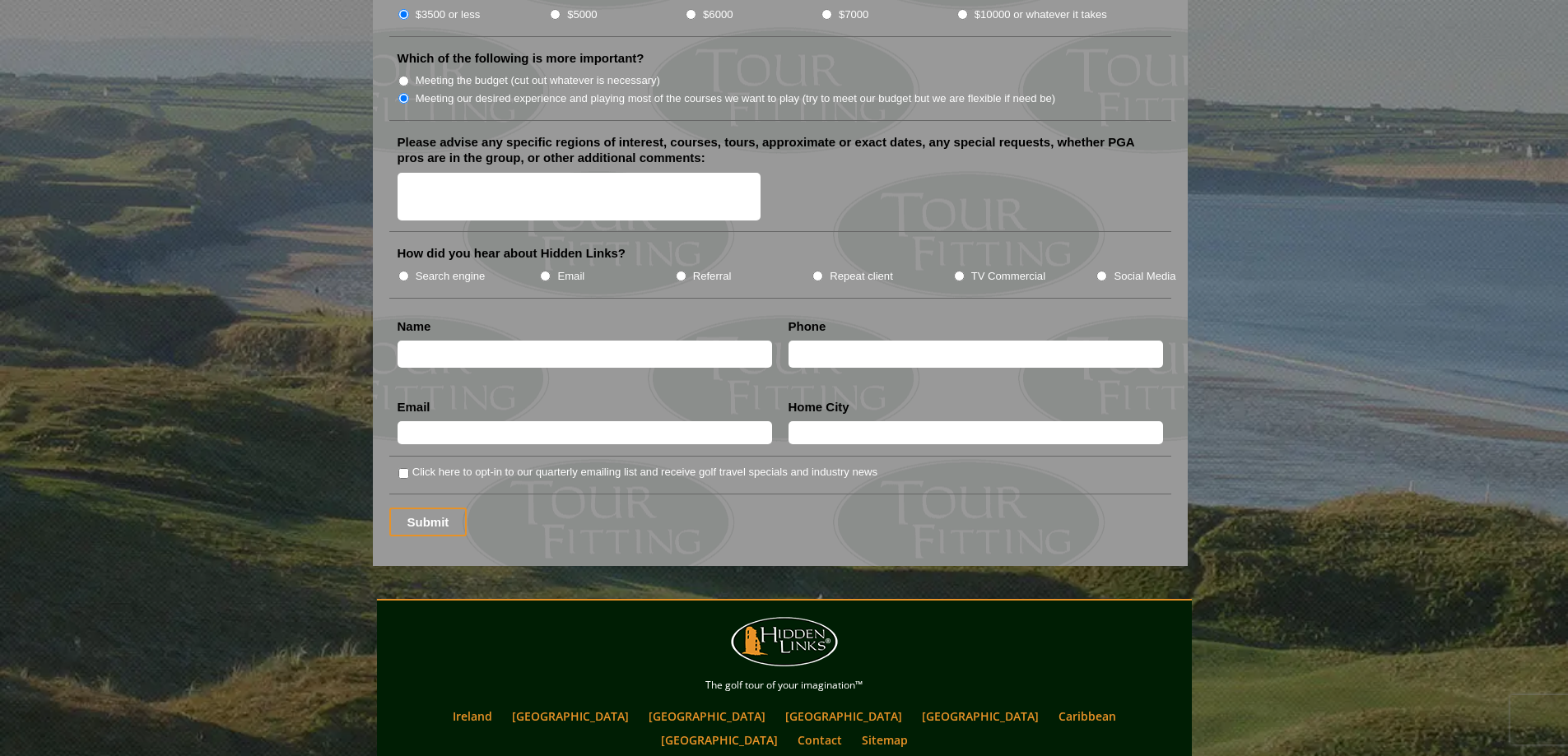
click at [403, 270] on input "Search engine" at bounding box center [404, 276] width 11 height 11
radio input "true"
click at [426, 340] on input "text" at bounding box center [585, 354] width 374 height 27
type input "[PERSON_NAME]"
type input "0401719140"
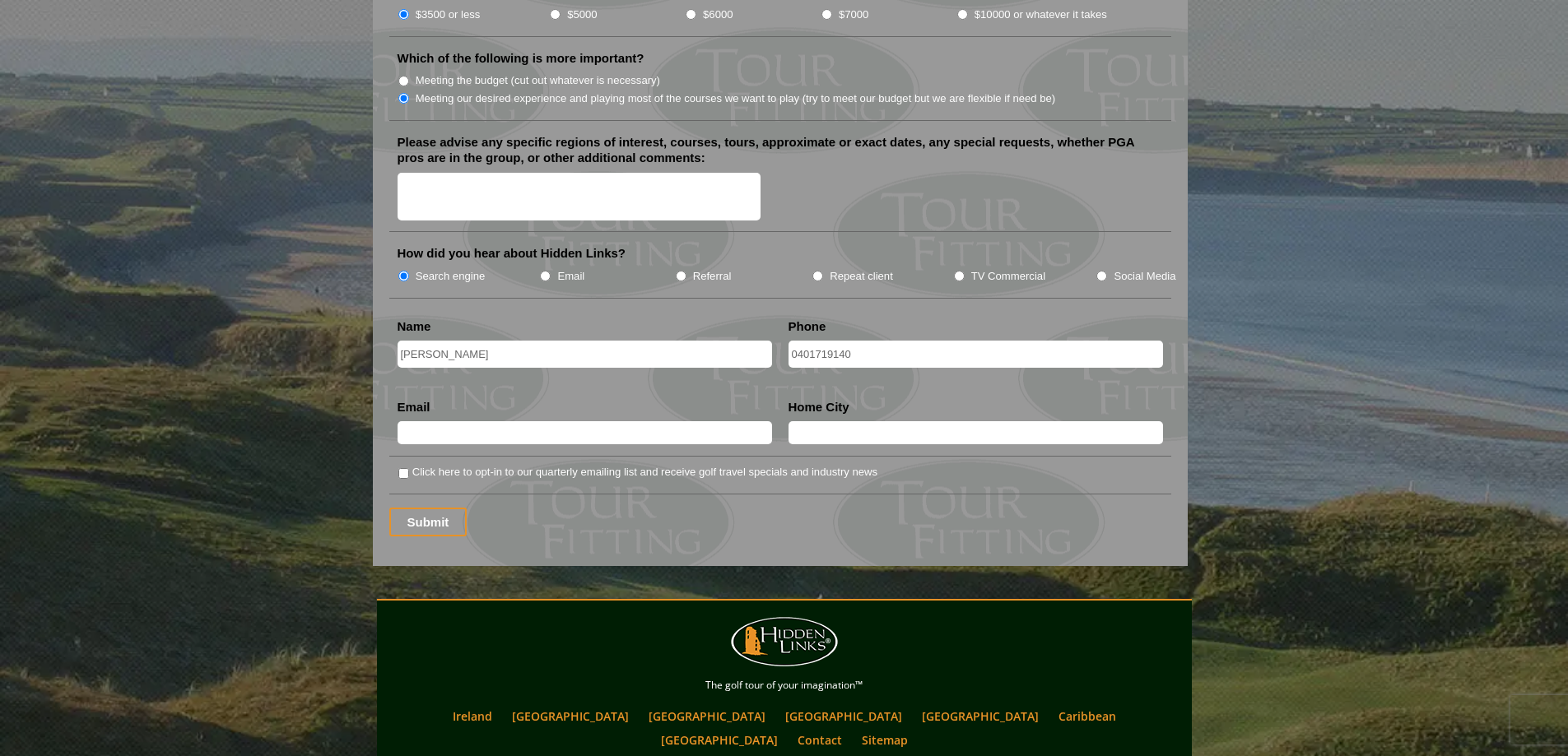
type input "[EMAIL_ADDRESS][DOMAIN_NAME]"
type input "[PERSON_NAME]"
click at [415, 507] on input "Submit" at bounding box center [429, 522] width 78 height 29
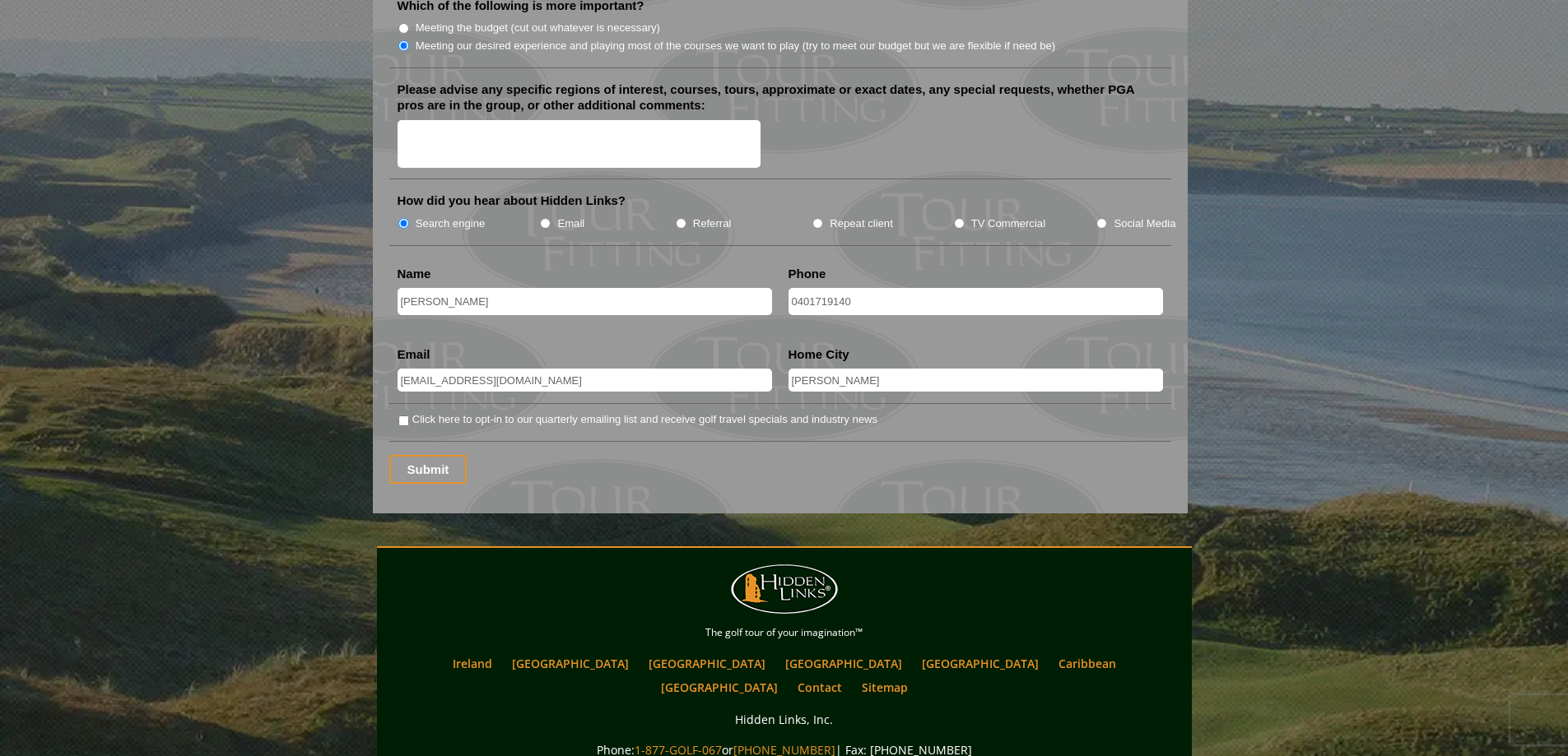
scroll to position [2057, 0]
click at [883, 287] on input "0401719140" at bounding box center [975, 300] width 374 height 27
type input "+610401719140"
drag, startPoint x: 838, startPoint y: 356, endPoint x: 857, endPoint y: 365, distance: 21.0
click at [838, 368] on input "[PERSON_NAME]" at bounding box center [975, 378] width 374 height 23
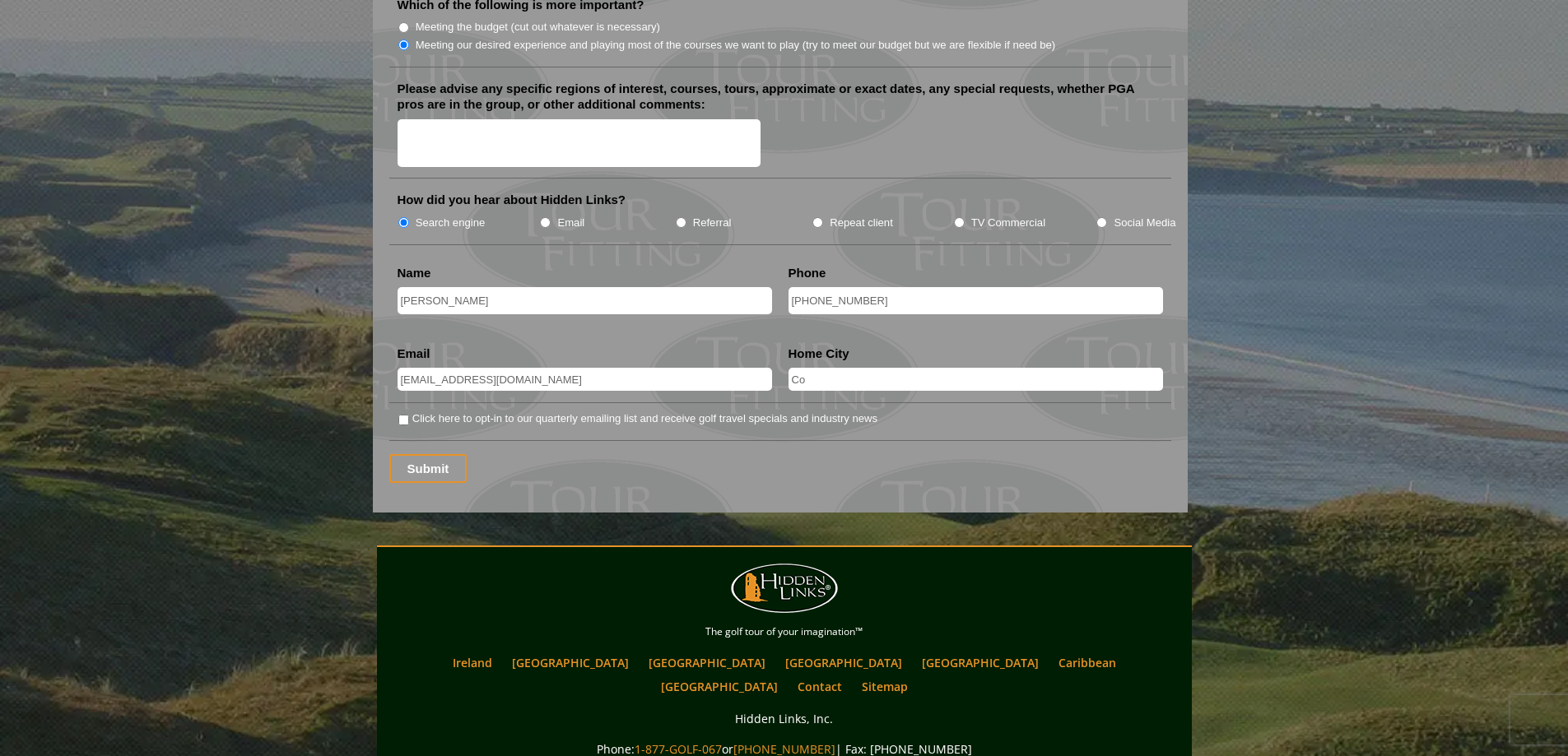
type input "C"
type input "Brisbane"
click at [404, 415] on input "Click here to opt-in to our quarterly emailing list and receive golf travel spe…" at bounding box center [404, 420] width 11 height 11
checkbox input "true"
click at [420, 454] on input "Submit" at bounding box center [429, 468] width 78 height 29
